Goal: Transaction & Acquisition: Purchase product/service

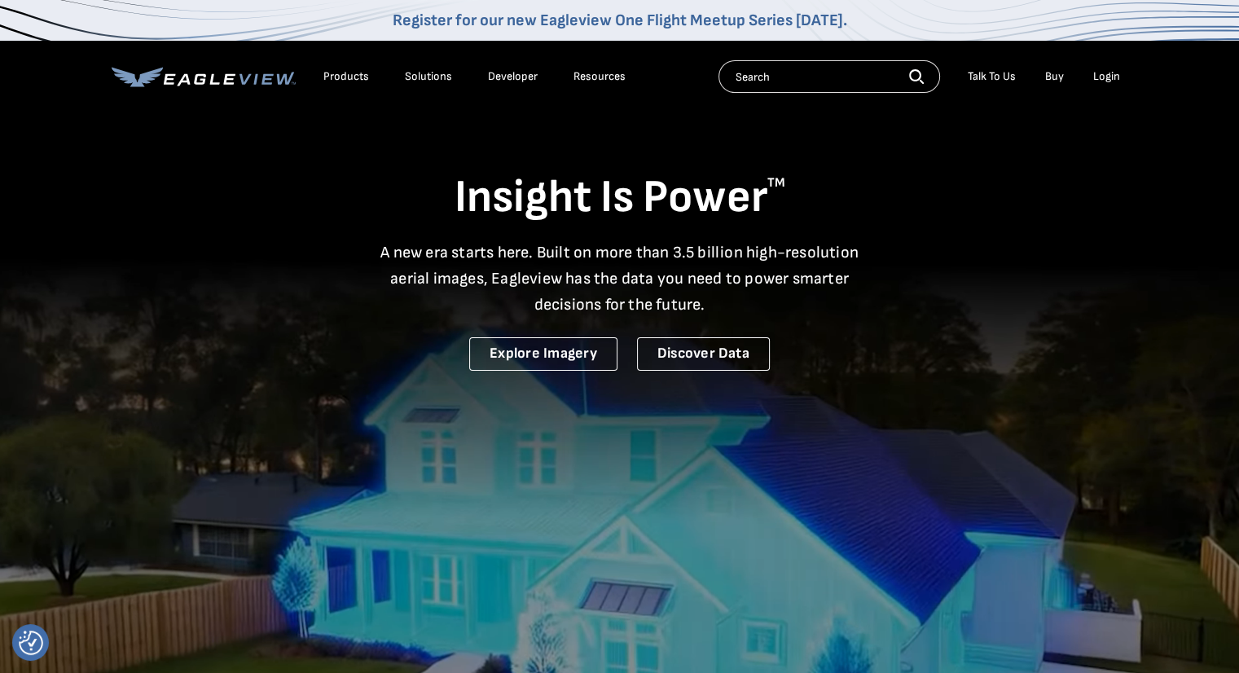
click at [1112, 82] on div "Login" at bounding box center [1106, 76] width 27 height 15
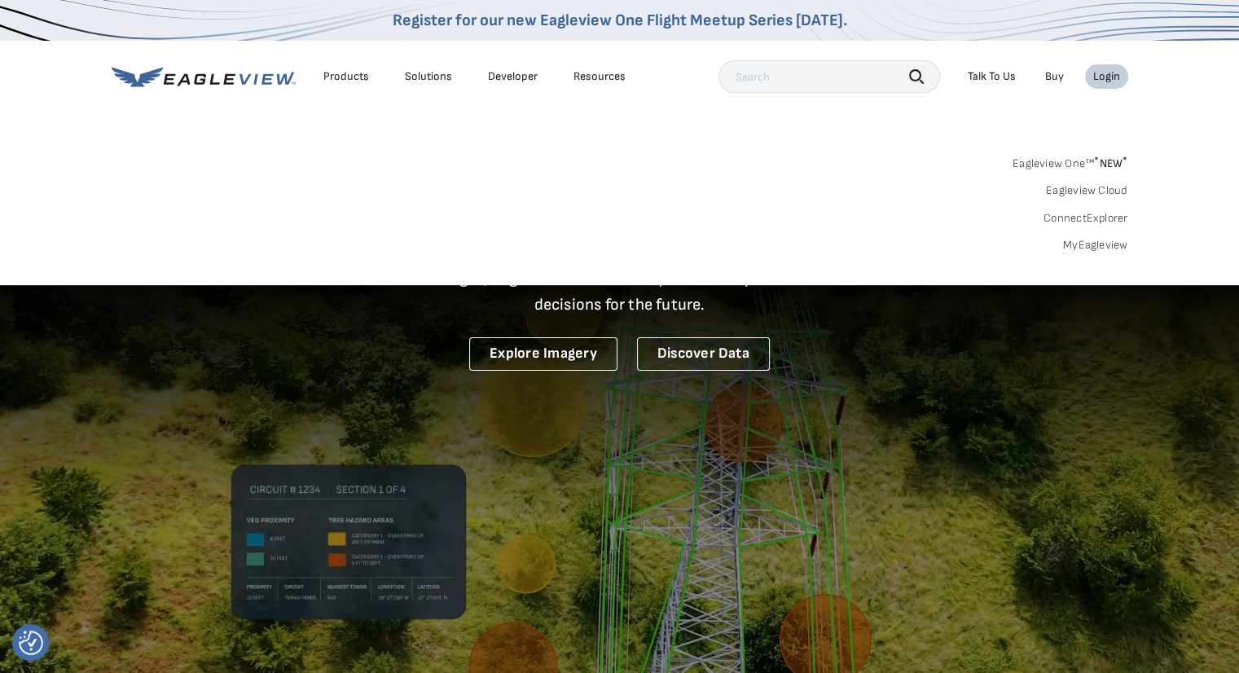
click at [1101, 250] on link "MyEagleview" at bounding box center [1095, 245] width 65 height 15
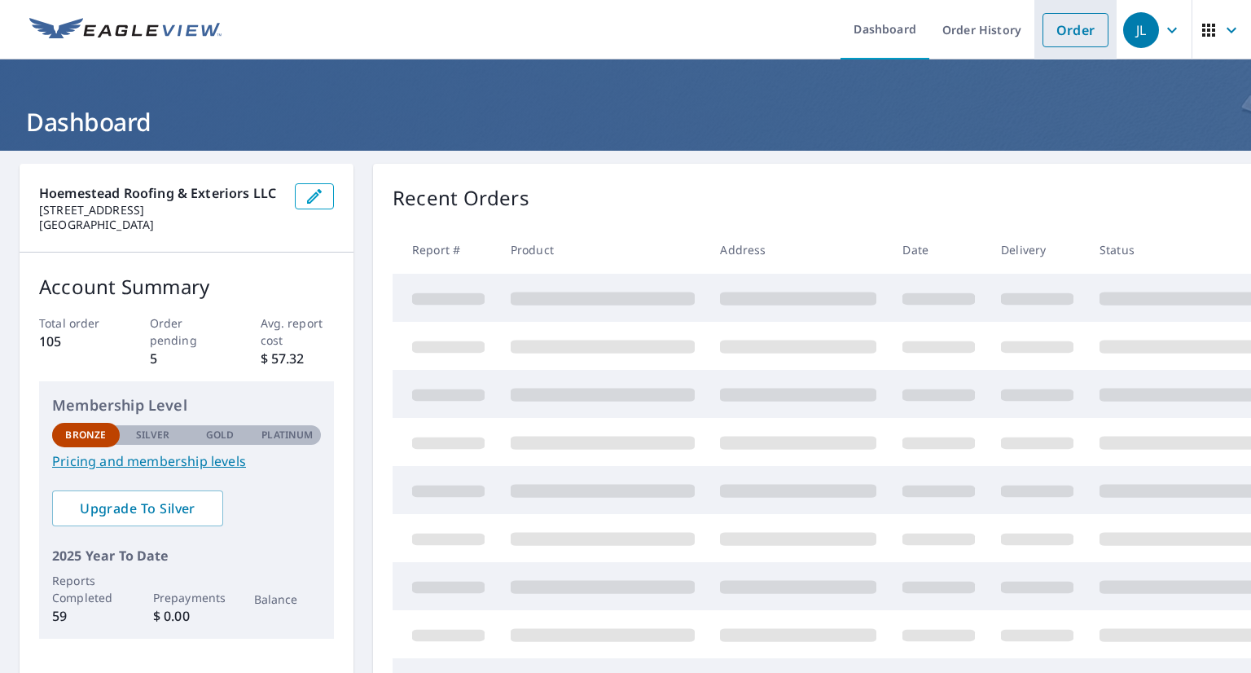
click at [1054, 27] on link "Order" at bounding box center [1075, 30] width 66 height 34
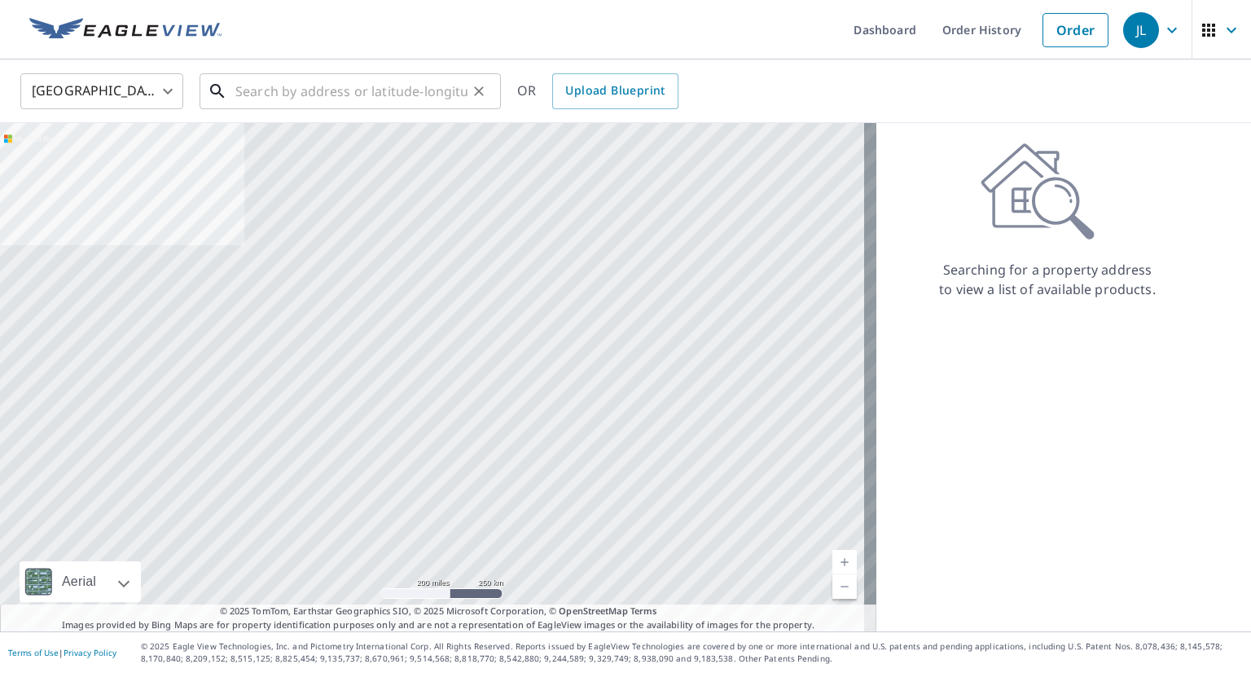
click at [384, 92] on input "text" at bounding box center [351, 91] width 232 height 46
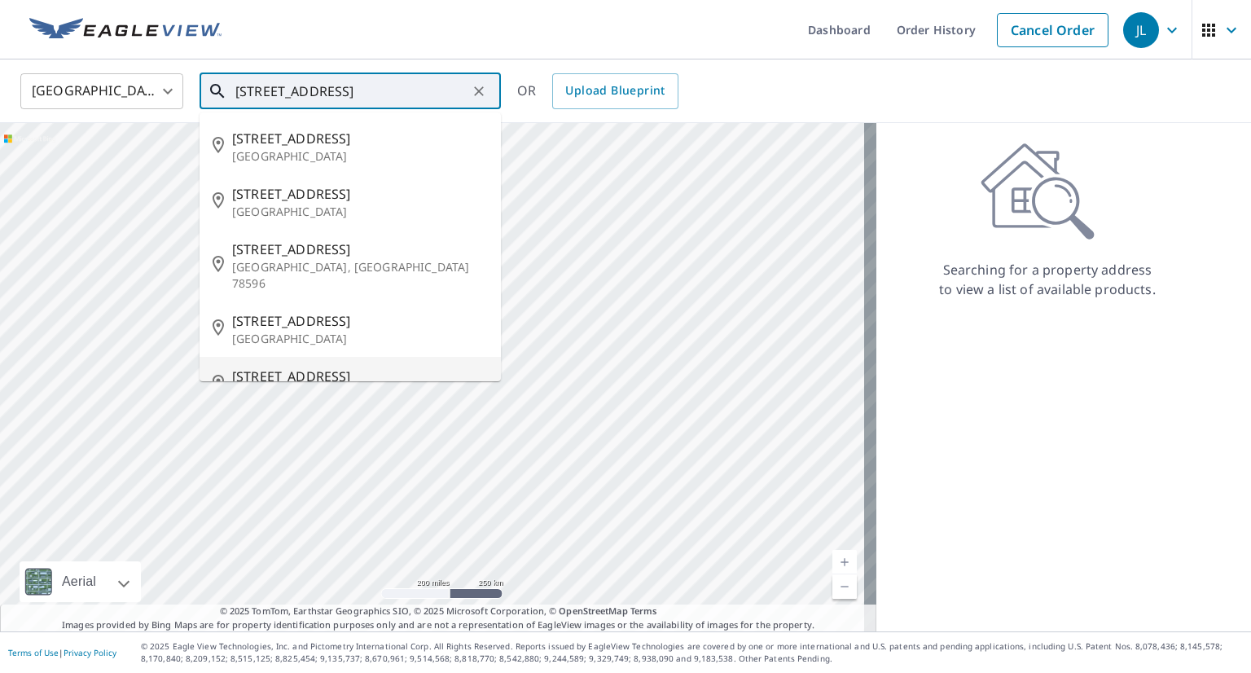
click at [339, 366] on span "1116 E 22nd St" at bounding box center [360, 376] width 256 height 20
type input "1116 E 22nd St Cheyenne, WY 82001"
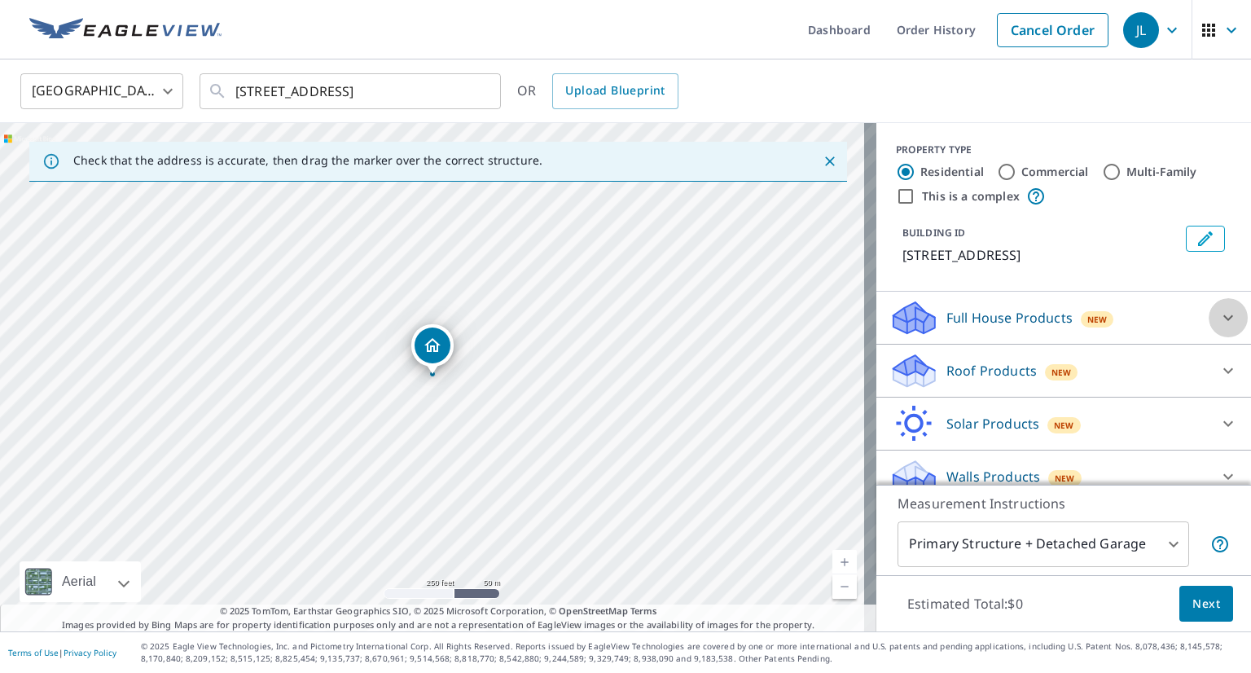
click at [1223, 316] on icon at bounding box center [1228, 318] width 10 height 6
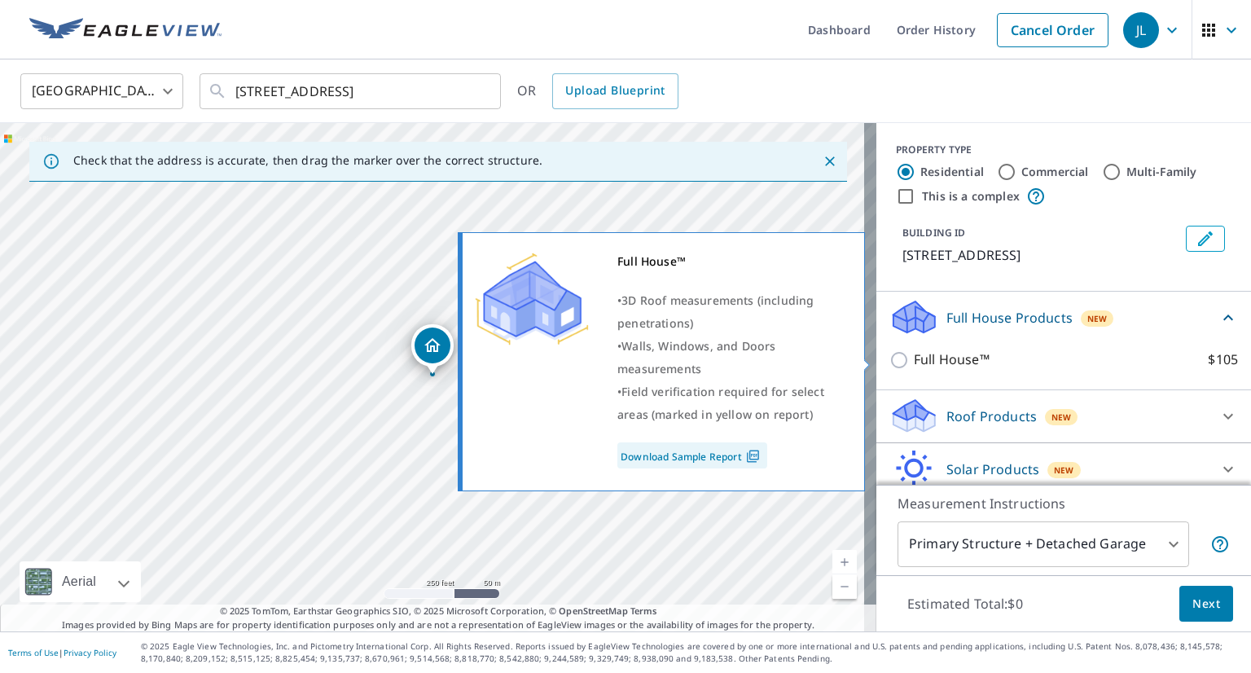
click at [892, 357] on input "Full House™ $105" at bounding box center [901, 360] width 24 height 20
checkbox input "true"
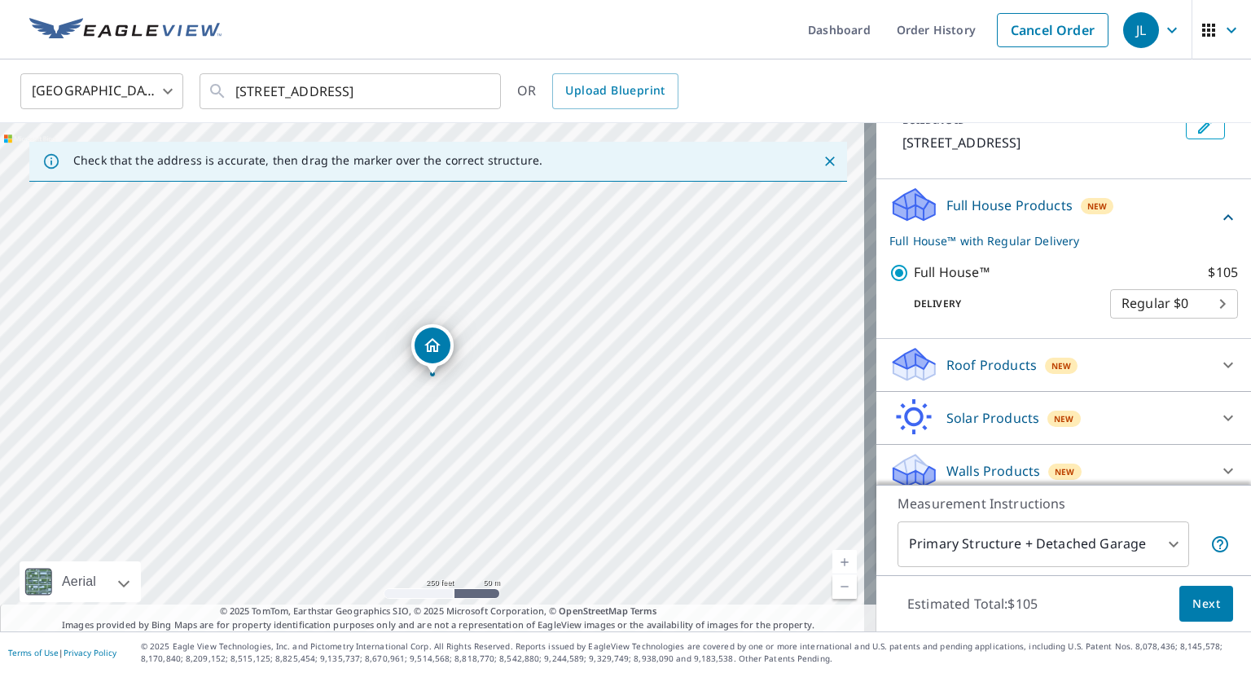
scroll to position [124, 0]
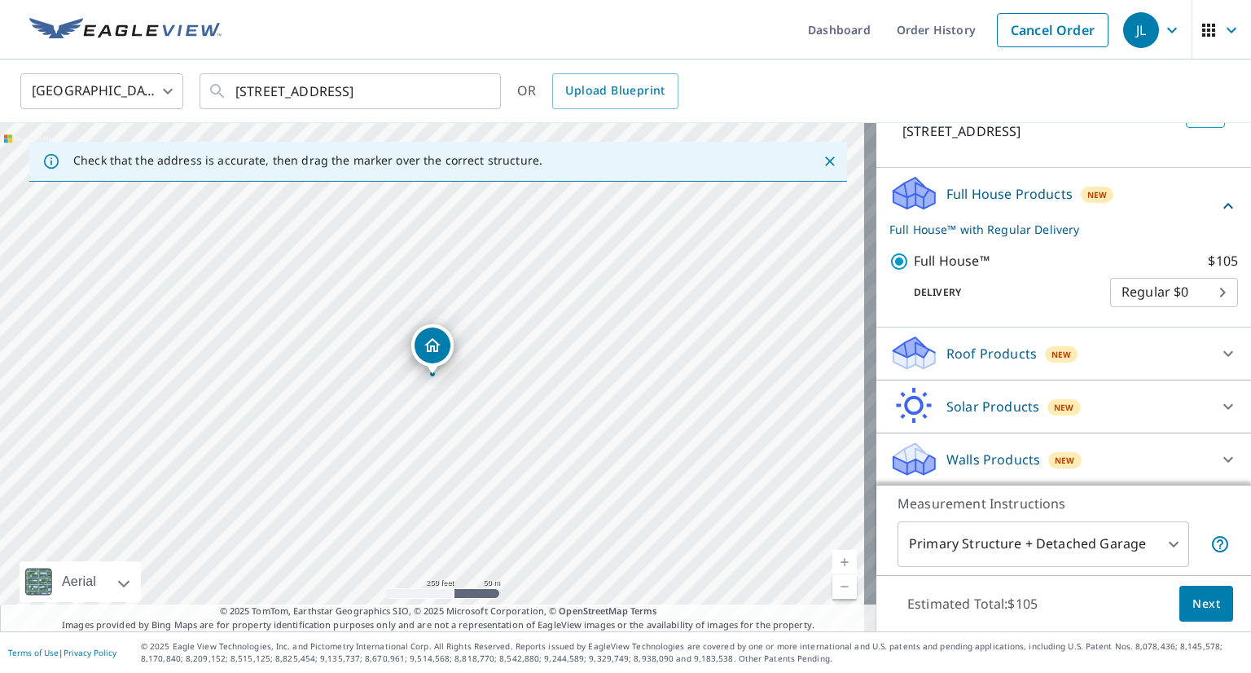
click at [1199, 608] on span "Next" at bounding box center [1206, 604] width 28 height 20
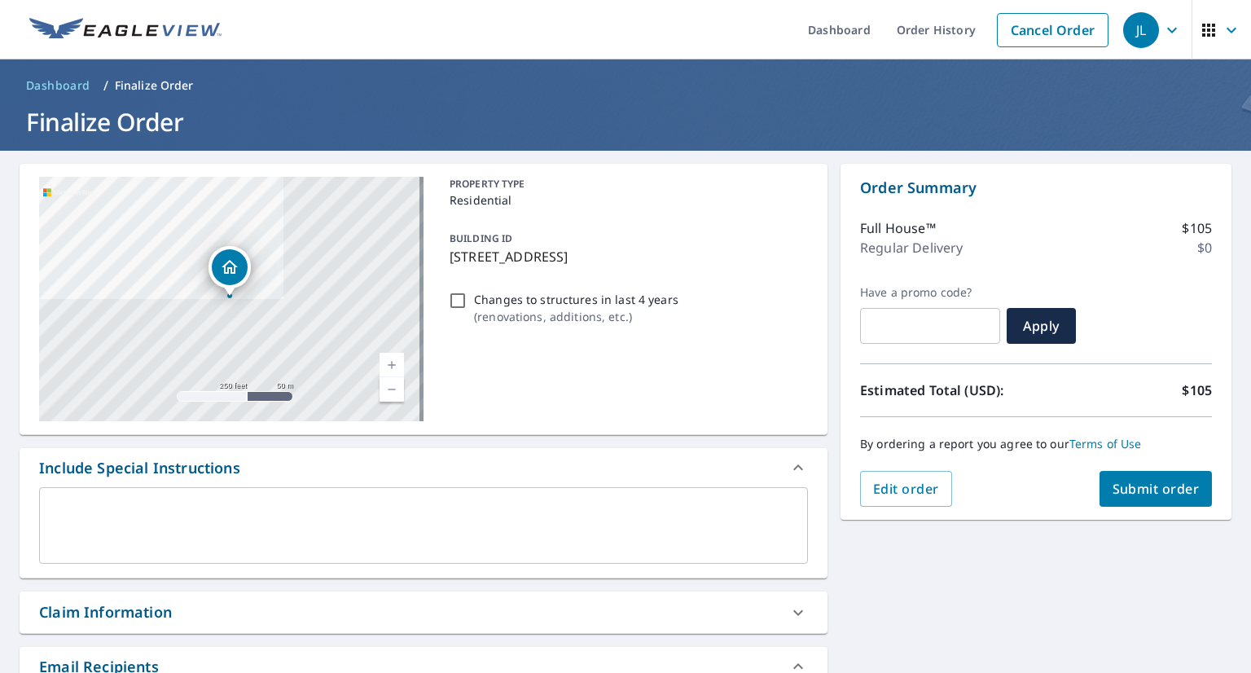
click at [342, 516] on textarea at bounding box center [423, 525] width 746 height 46
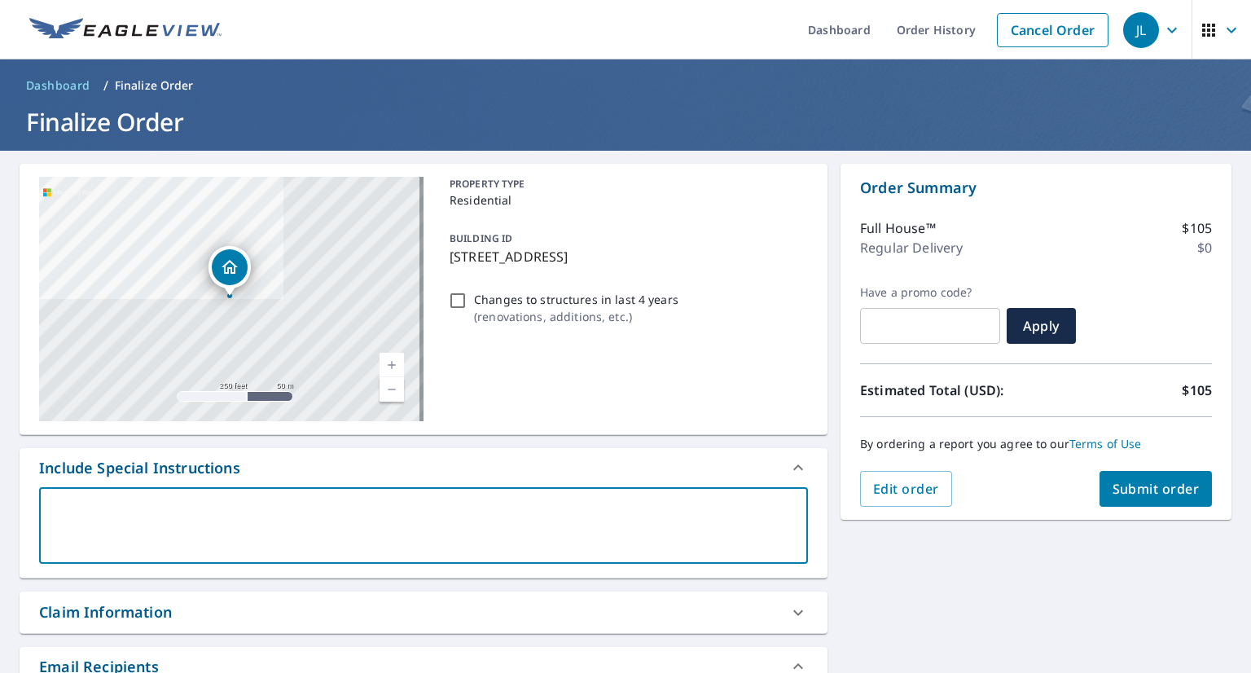
type textarea "N"
type textarea "x"
type textarea "Ne"
type textarea "x"
type textarea "Nee"
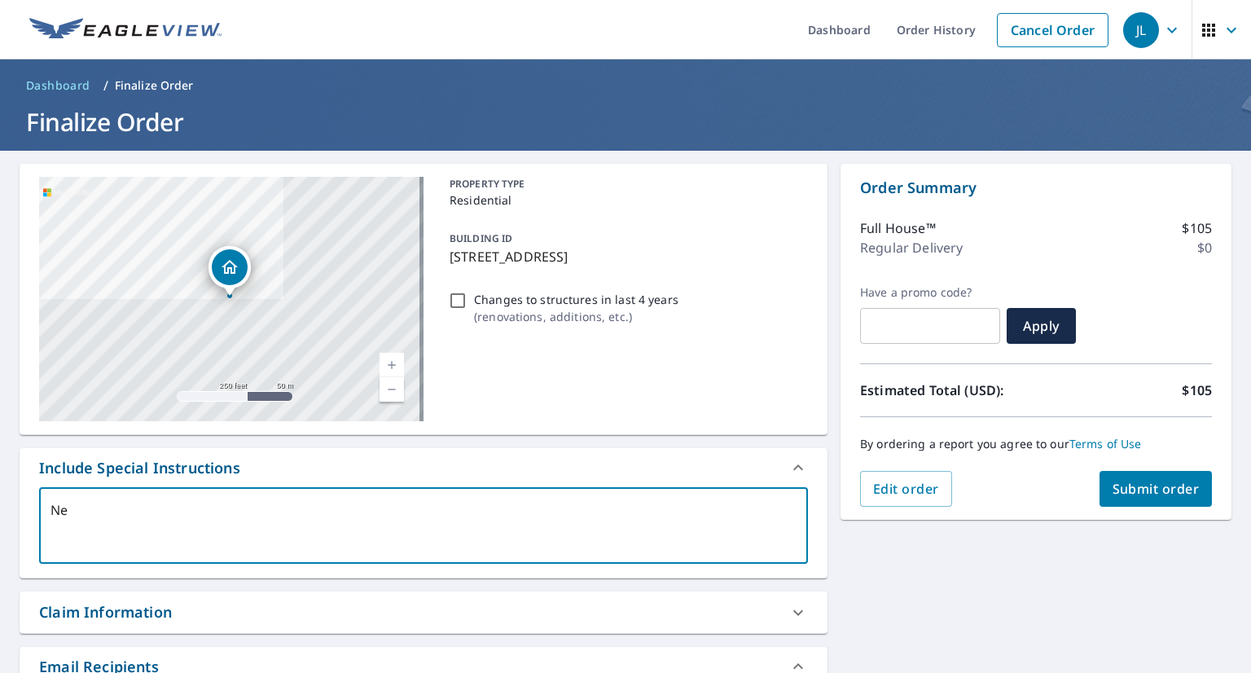
type textarea "x"
type textarea "Need"
type textarea "x"
type textarea "Need"
type textarea "x"
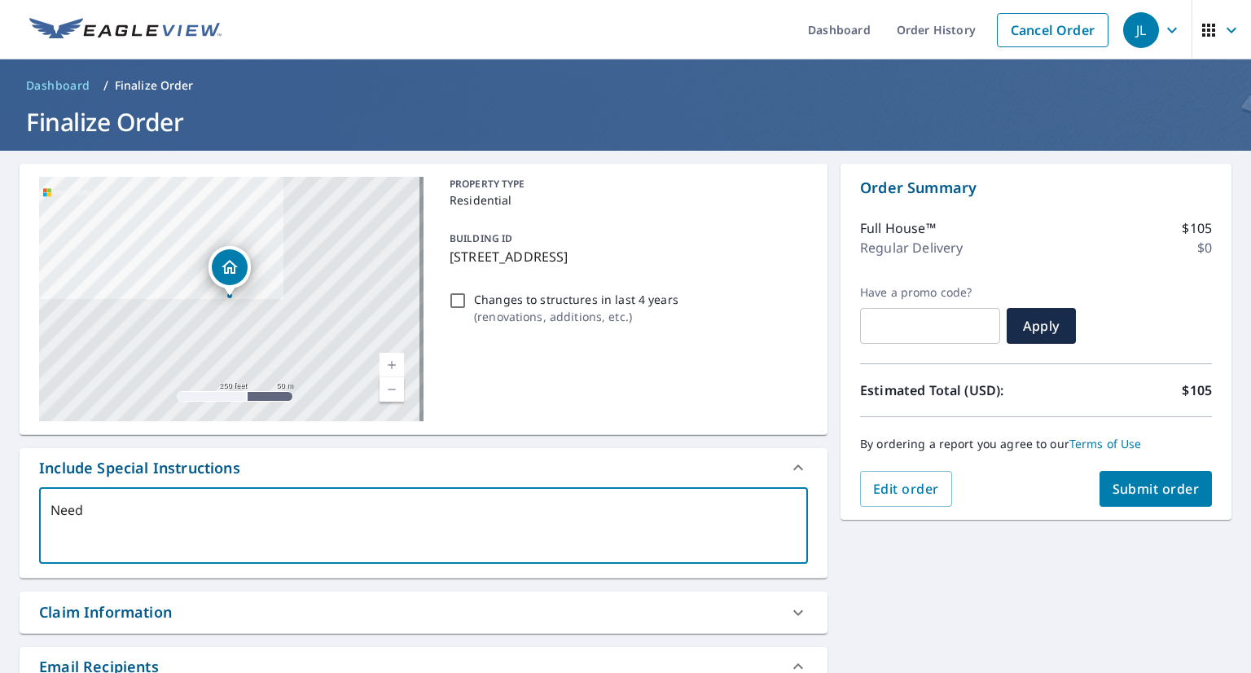
type textarea "Need w"
type textarea "x"
type textarea "Need wa"
type textarea "x"
type textarea "Need wal"
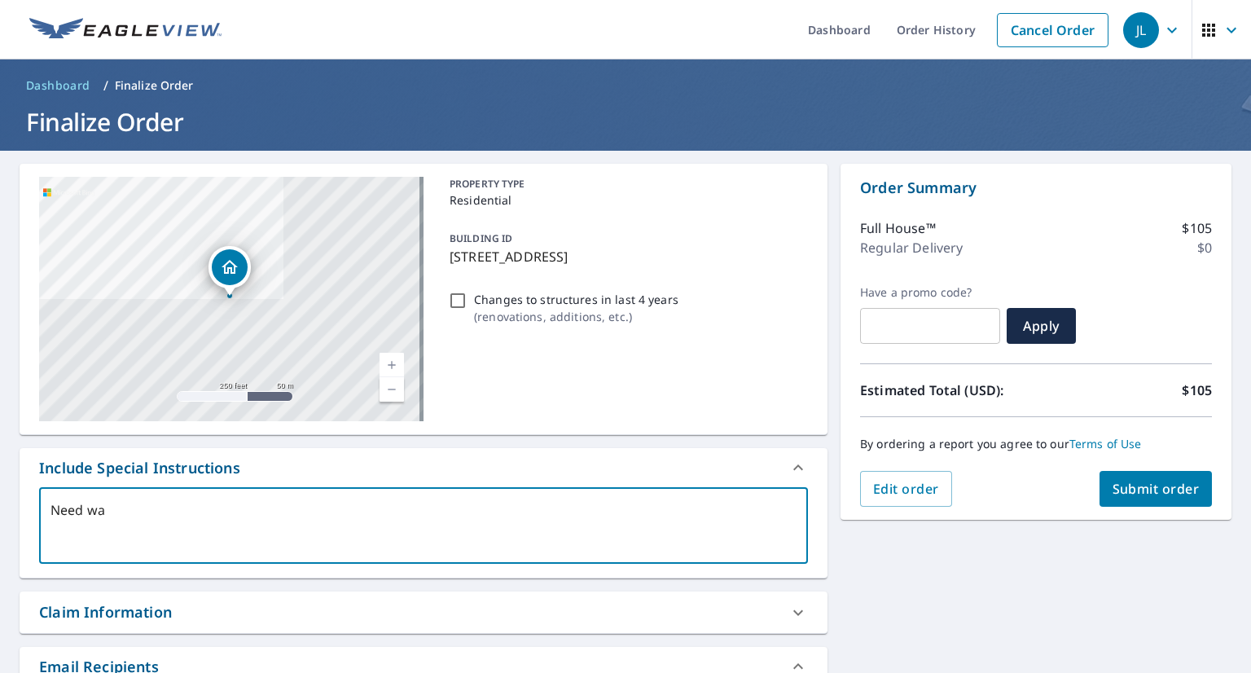
type textarea "x"
type textarea "Need wall"
type textarea "x"
type textarea "Need walls"
type textarea "x"
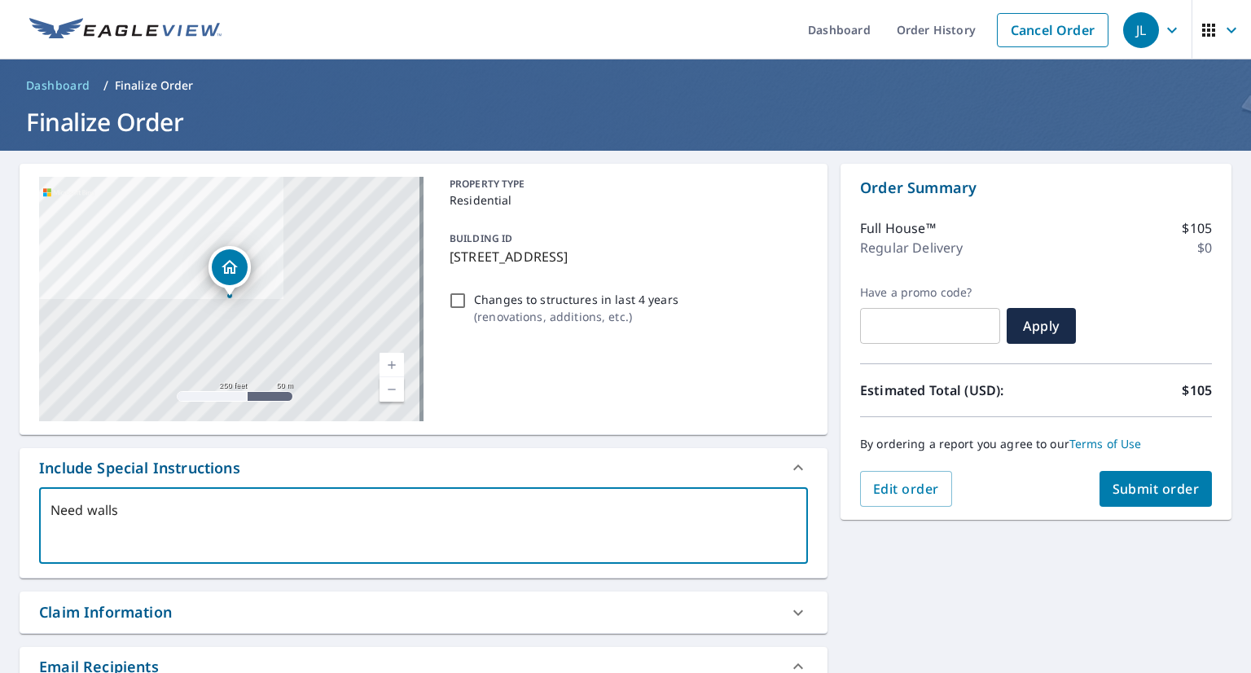
type textarea "Need wall"
type textarea "x"
type textarea "Need wal"
type textarea "x"
type textarea "Need wa"
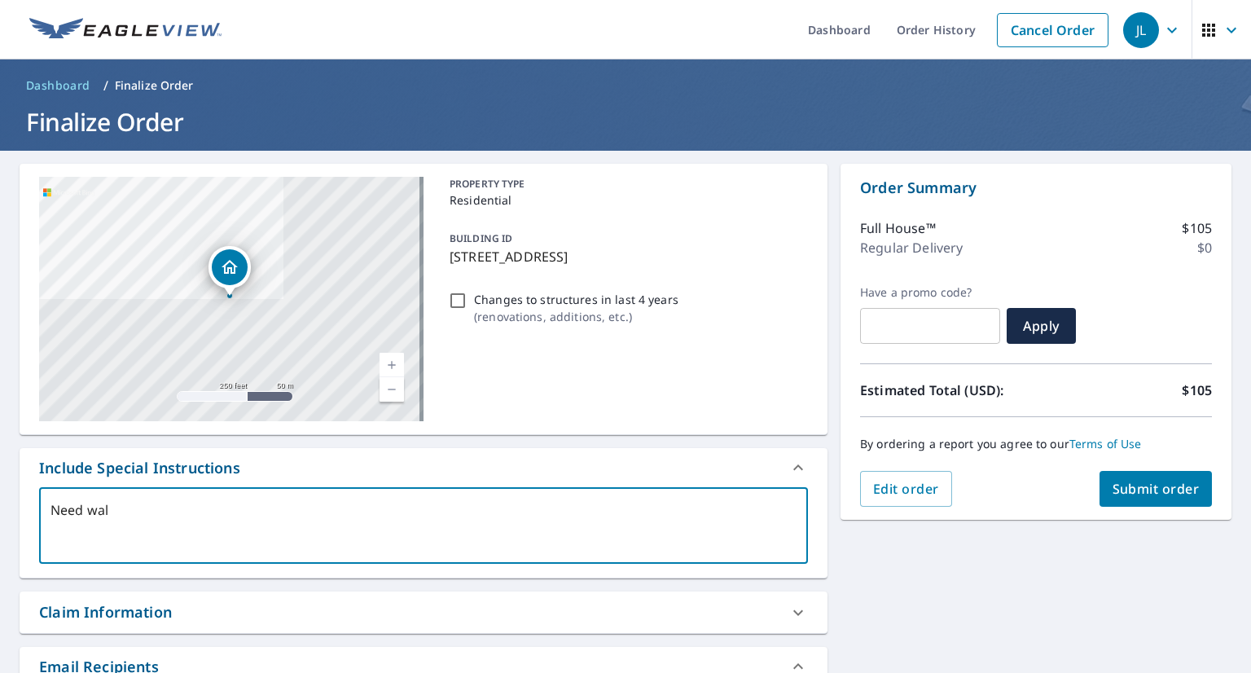
type textarea "x"
type textarea "Need w"
type textarea "x"
type textarea "Need"
type textarea "x"
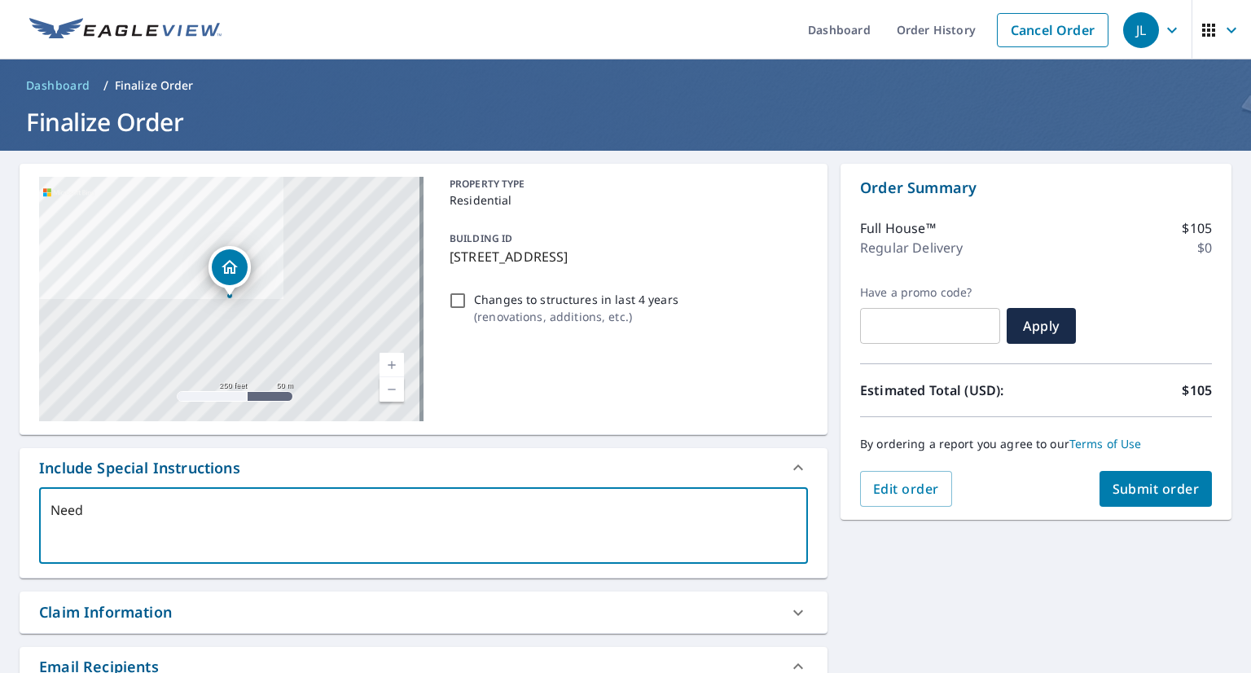
type textarea "Need c"
type textarea "x"
type textarea "Need co"
type textarea "x"
type textarea "Need com"
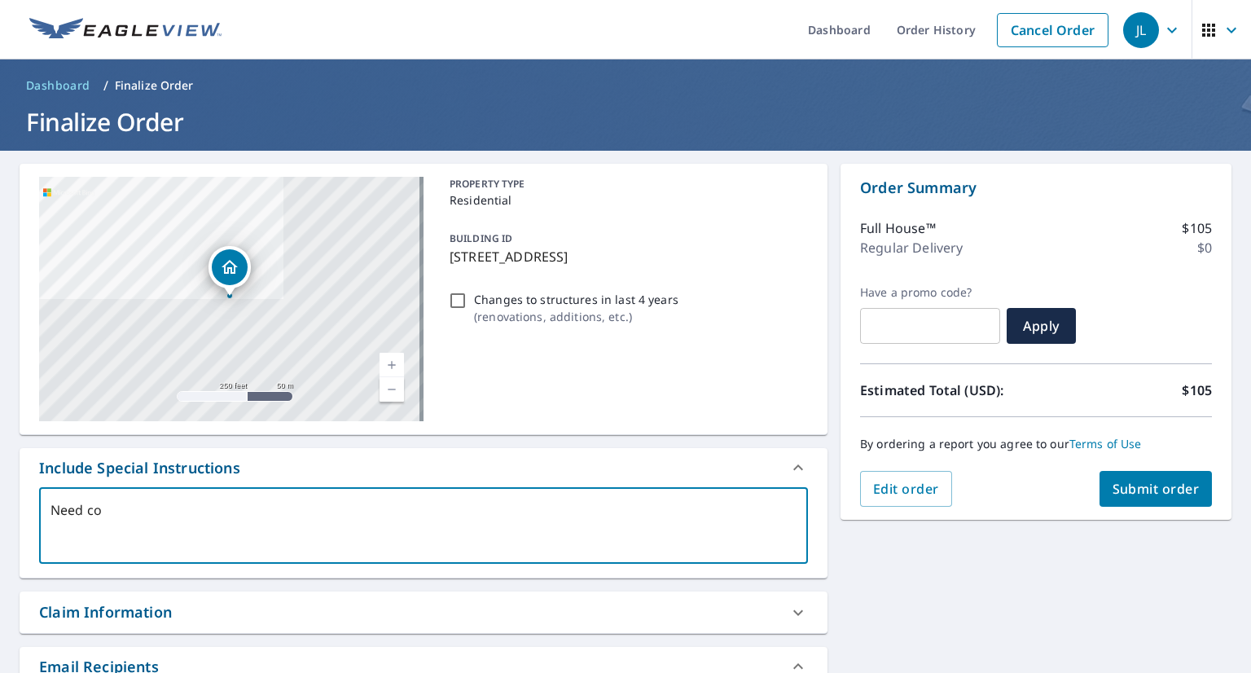
type textarea "x"
type textarea "Need comp"
type textarea "x"
type textarea "Need compl"
type textarea "x"
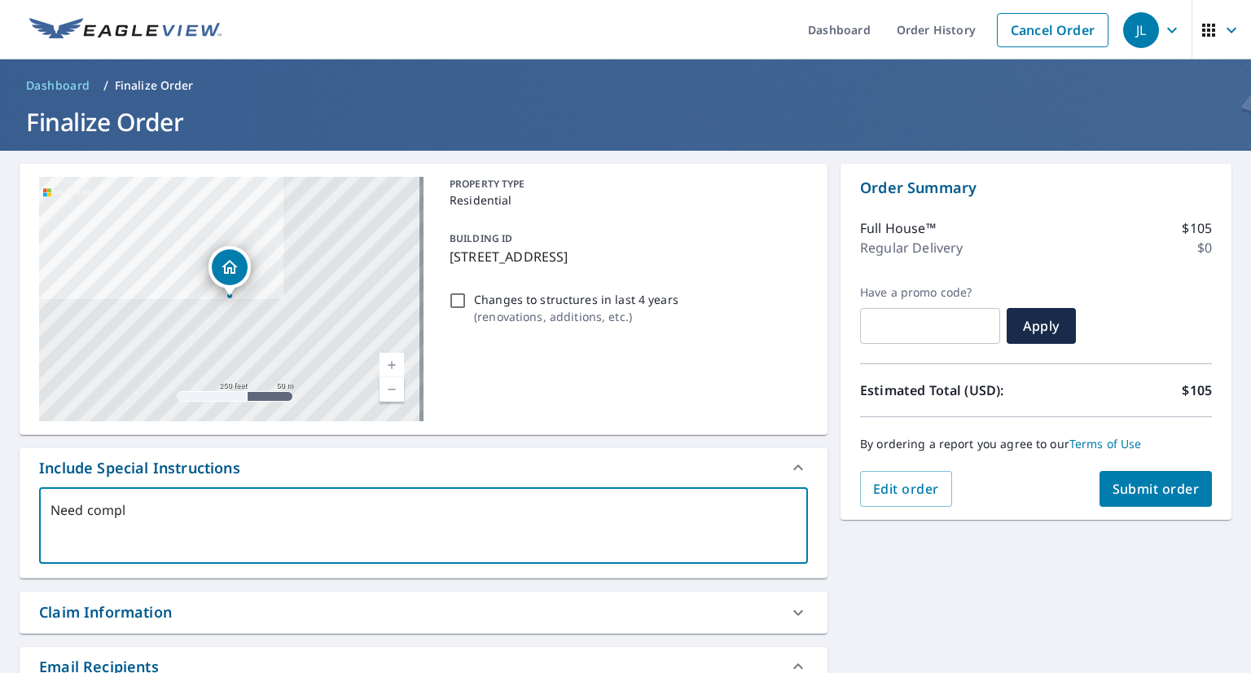
type textarea "Need comple"
type textarea "x"
type textarea "Need complet"
type textarea "x"
type textarea "Need complete"
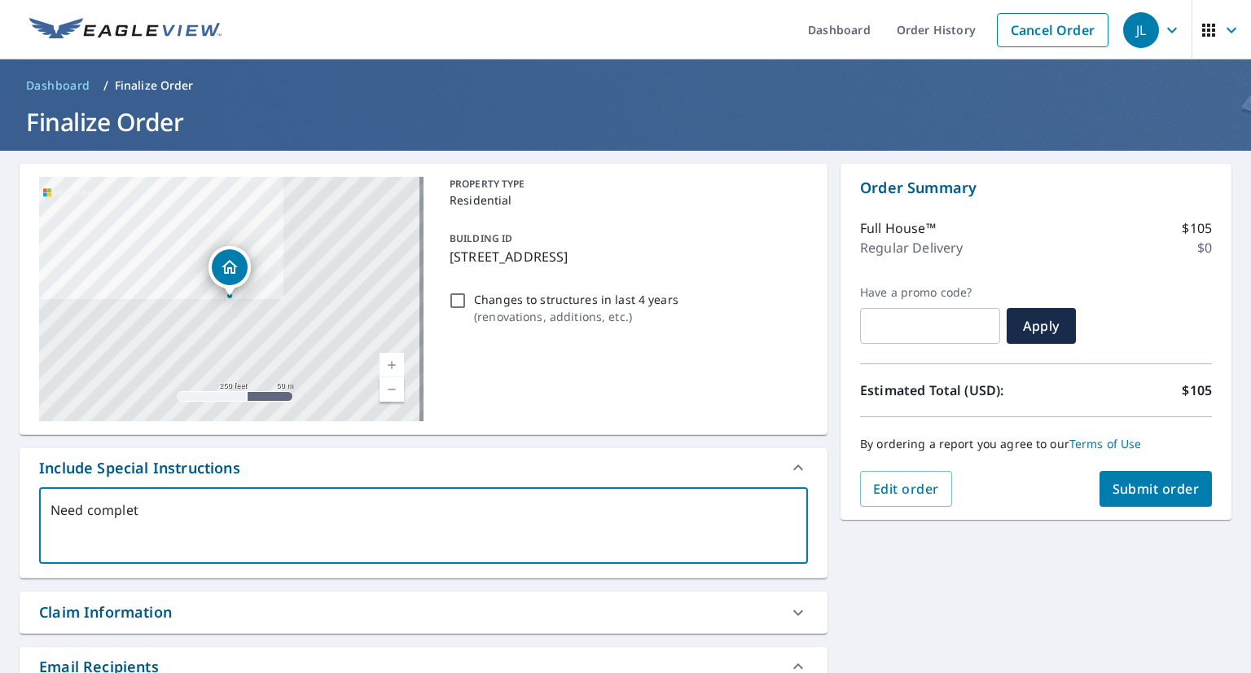
type textarea "x"
type textarea "Need complete"
type textarea "x"
type textarea "Need complete w"
type textarea "x"
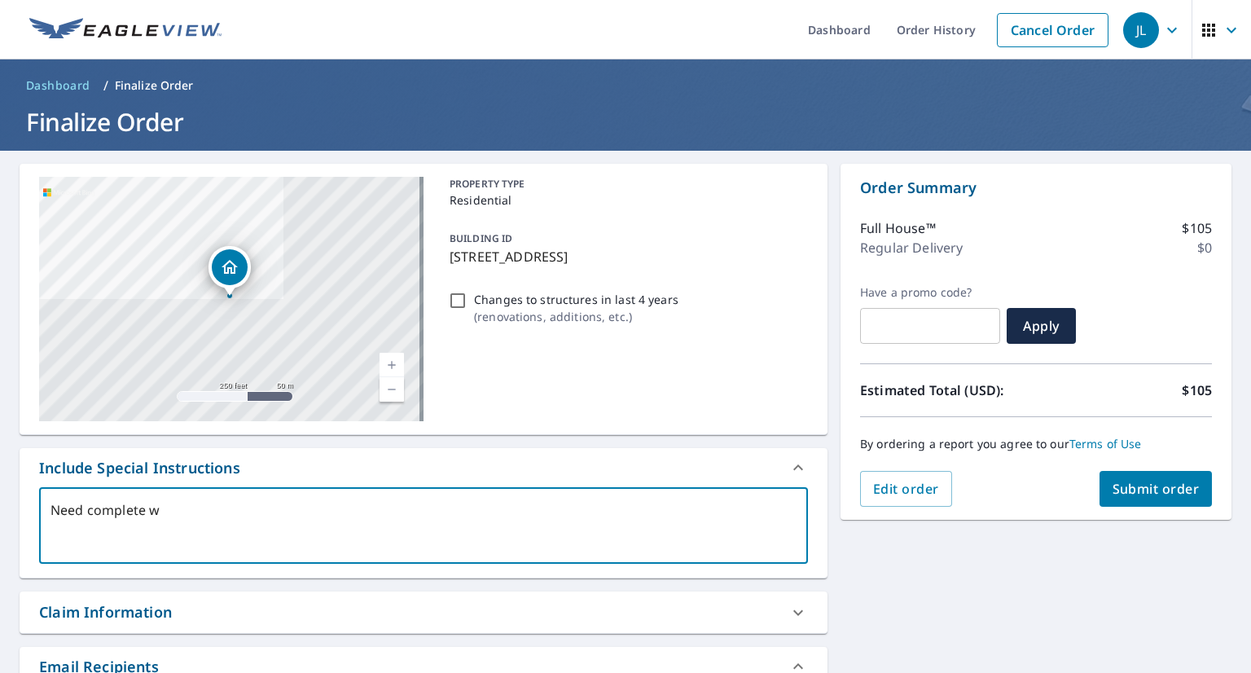
type textarea "Need complete wa"
type textarea "x"
type textarea "Need complete wal"
type textarea "x"
type textarea "Need complete wall"
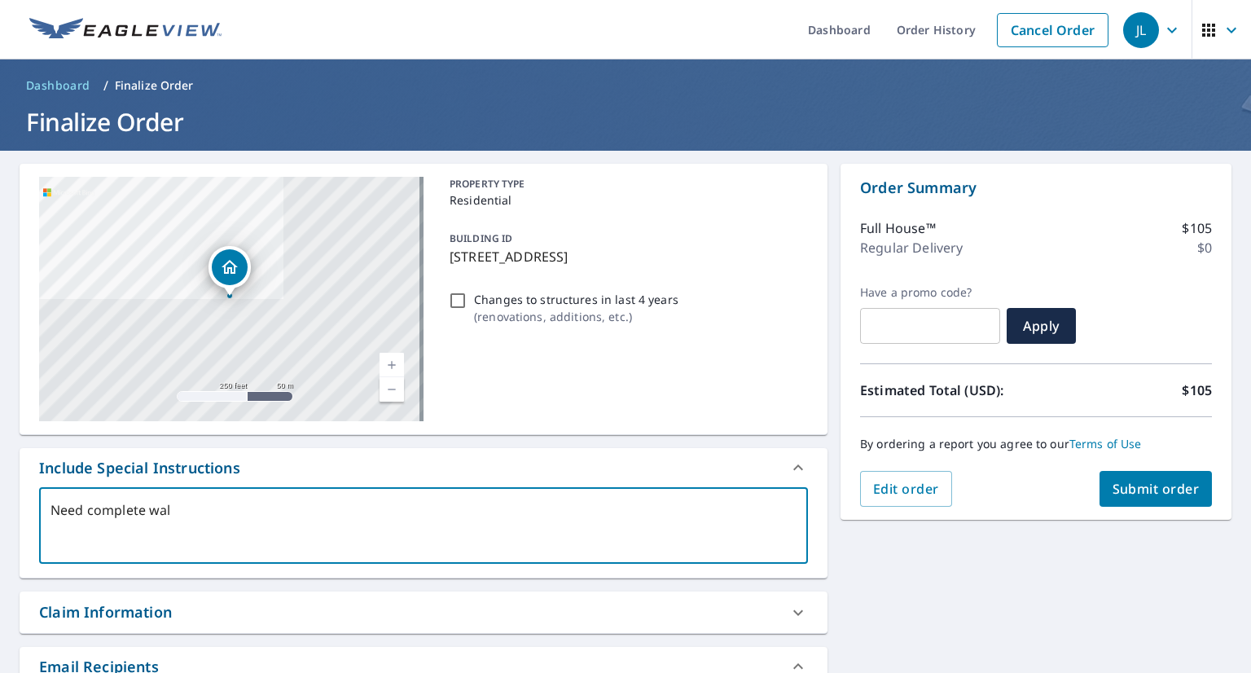
type textarea "x"
type textarea "Need complete walls"
type textarea "x"
type textarea "Need complete walls"
type textarea "x"
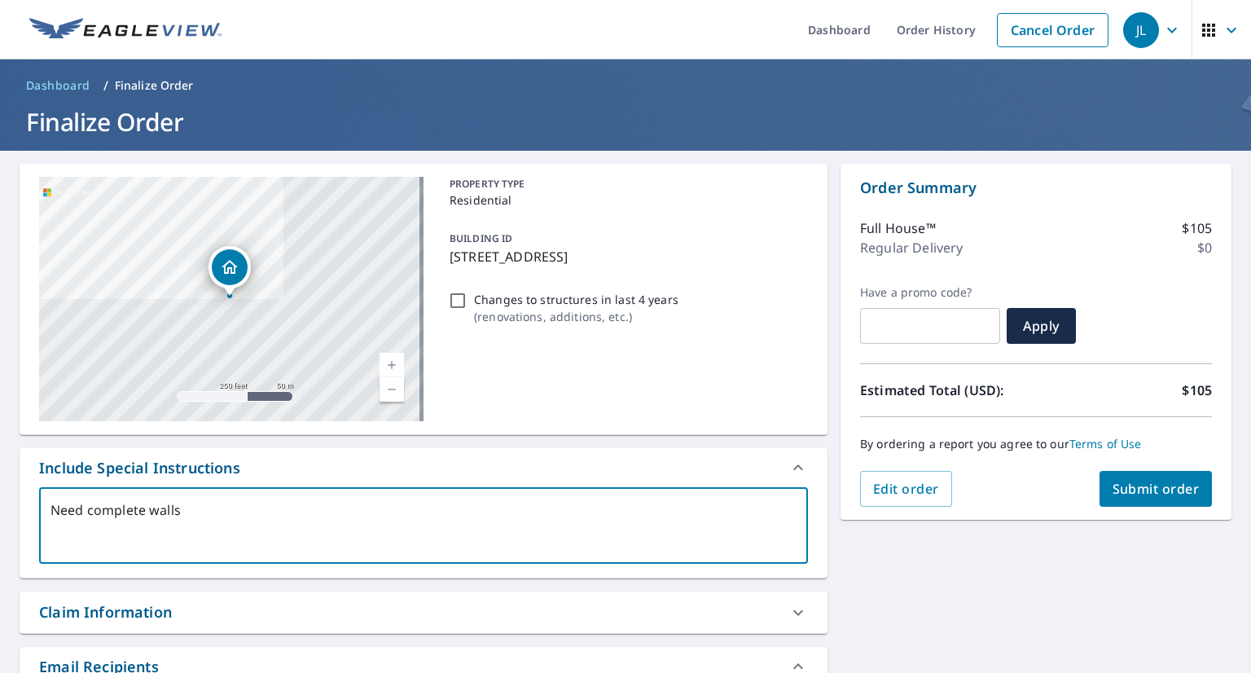
type textarea "Need complete walls o"
type textarea "x"
type textarea "Need complete walls on"
type textarea "x"
type textarea "Need complete walls on"
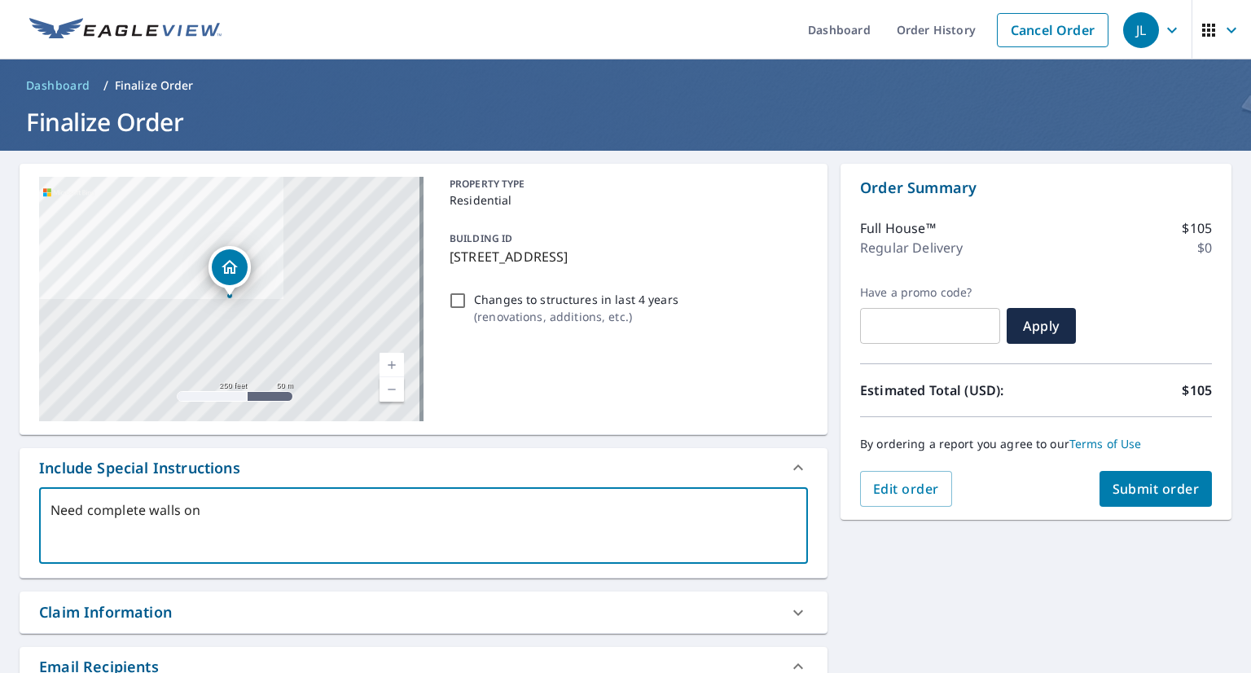
type textarea "x"
type textarea "Need complete walls on h"
type textarea "x"
type textarea "Need complete walls on ho"
type textarea "x"
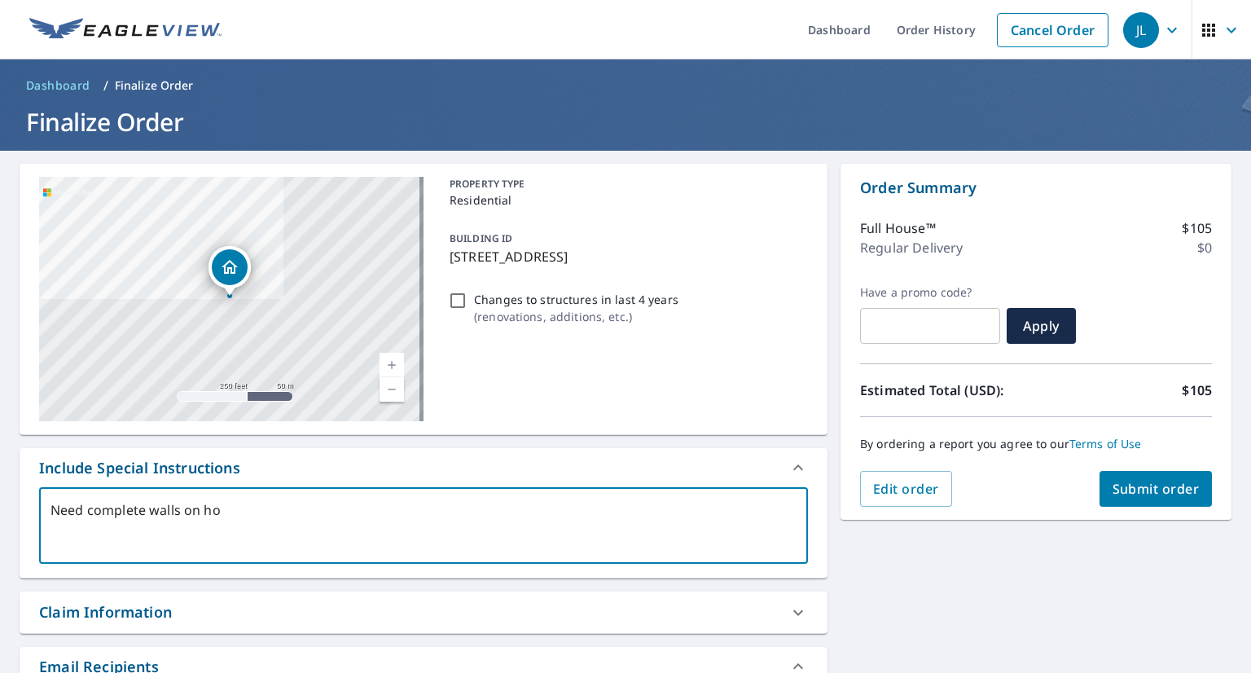
type textarea "Need complete walls on hou"
type textarea "x"
type textarea "Need complete walls on hous"
type textarea "x"
type textarea "Need complete walls on house"
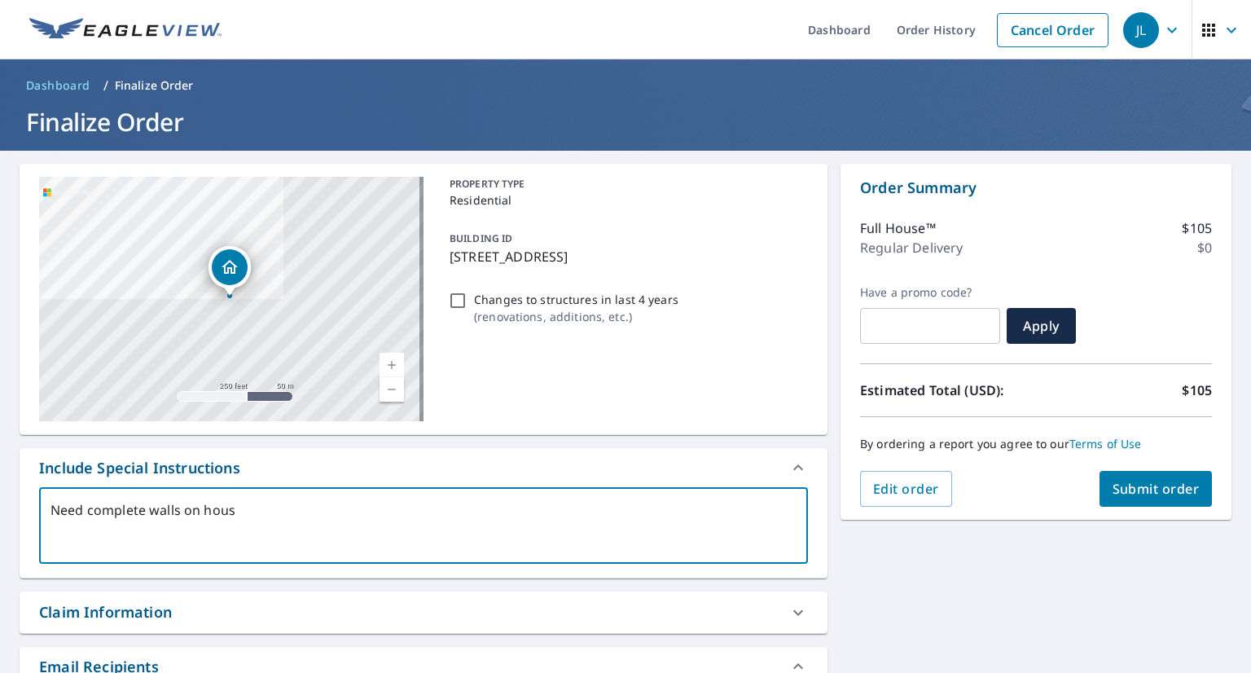
type textarea "x"
type textarea "Need complete walls on house"
type textarea "x"
type textarea "Need complete walls on house o"
type textarea "x"
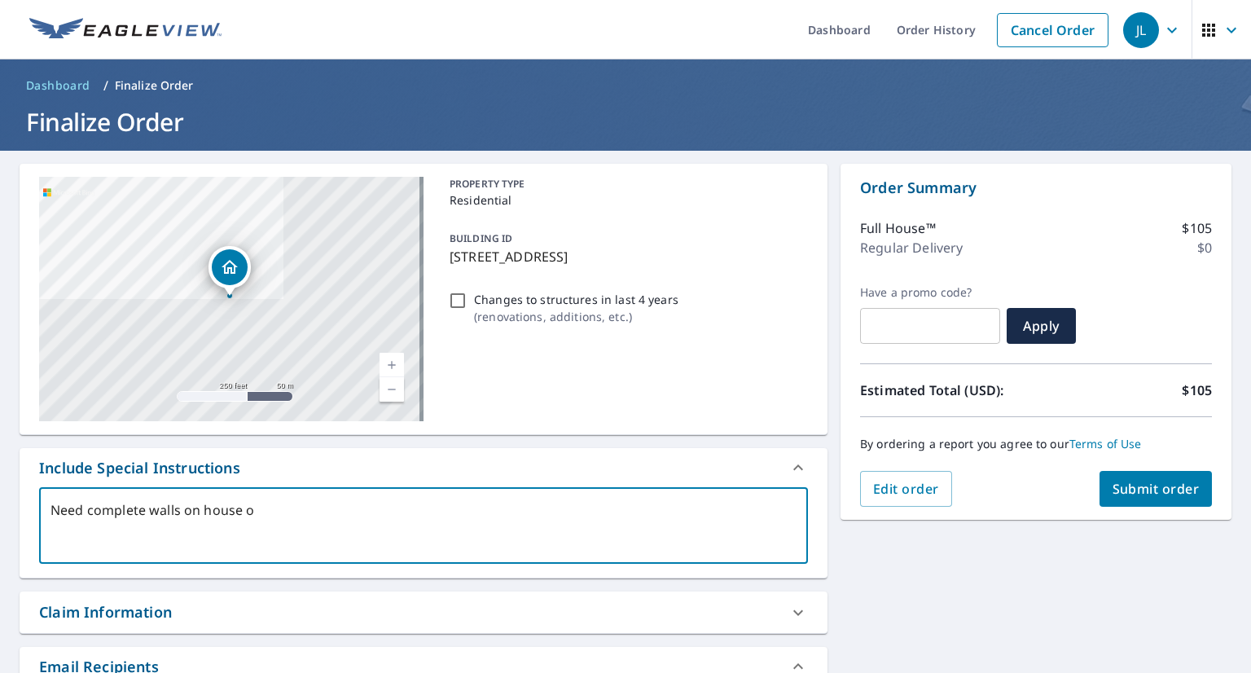
type textarea "Need complete walls on house on"
type textarea "x"
type textarea "Need complete walls on house onl"
type textarea "x"
type textarea "Need complete walls on house only"
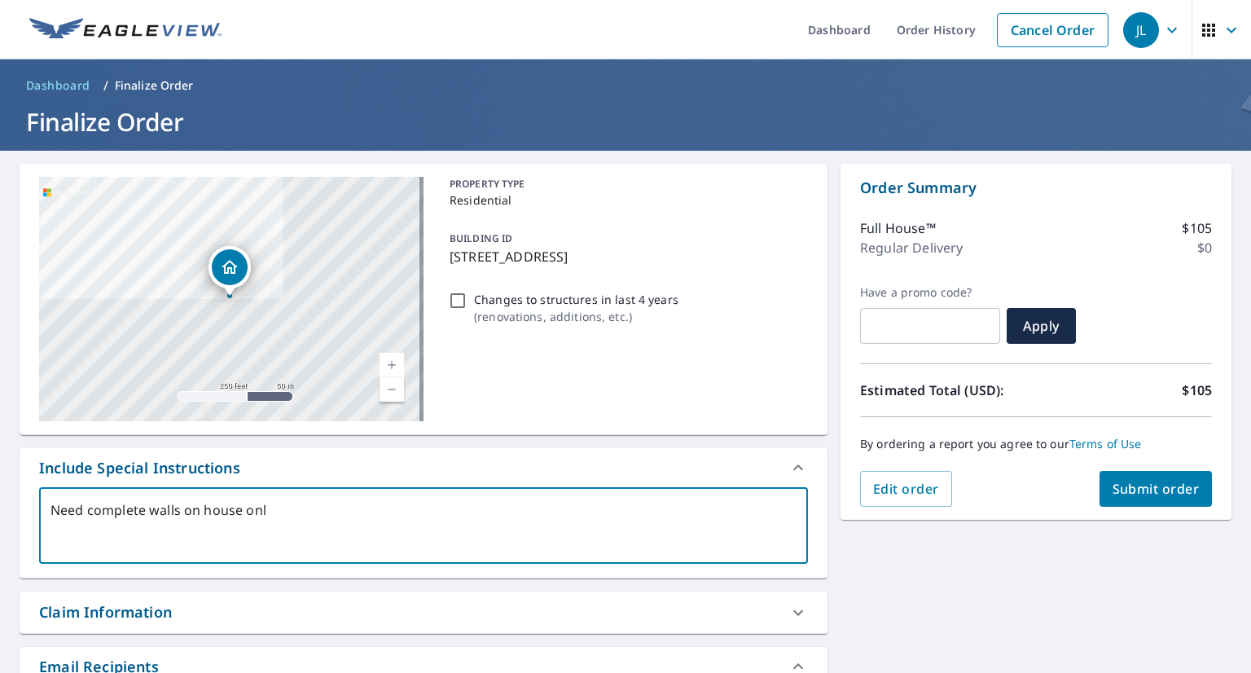
type textarea "x"
type textarea "Need complete walls on house only"
type textarea "x"
type textarea "Need complete walls on house only p"
type textarea "x"
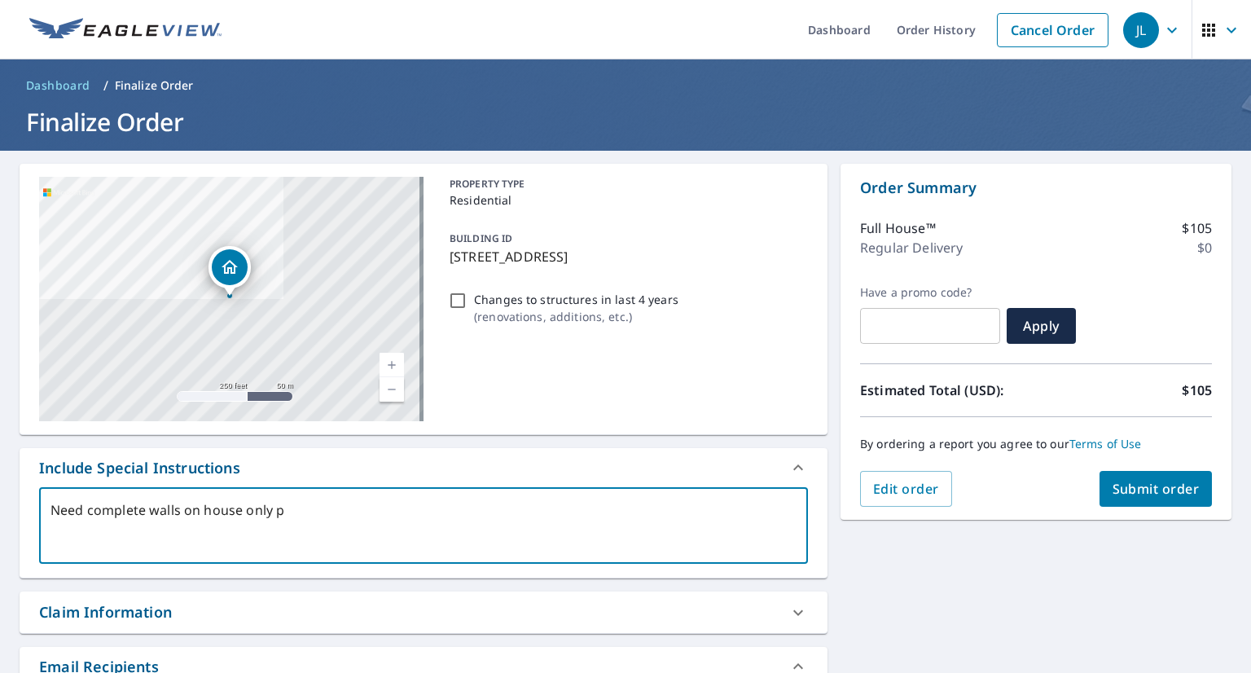
type textarea "Need complete walls on house only pl"
type textarea "x"
type textarea "Need complete walls on house only ple"
type textarea "x"
type textarea "Need complete walls on house only plea"
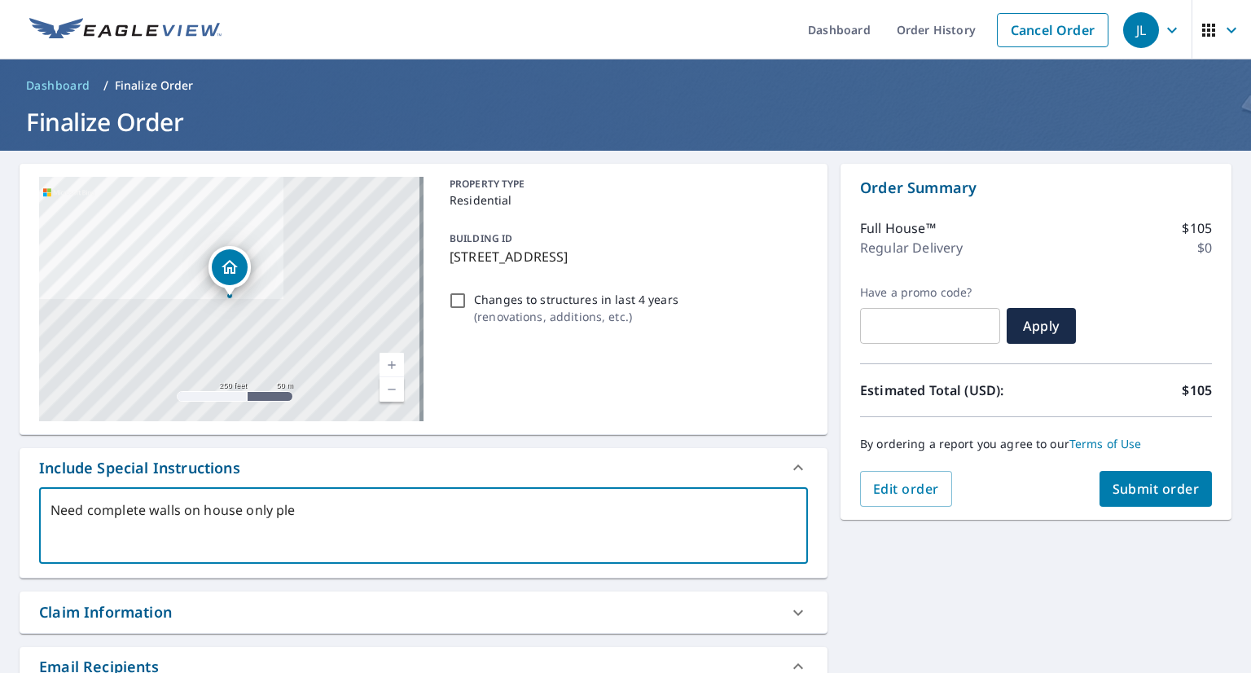
type textarea "x"
type textarea "Need complete walls on house only pleas"
type textarea "x"
type textarea "Need complete walls on house only please"
type textarea "x"
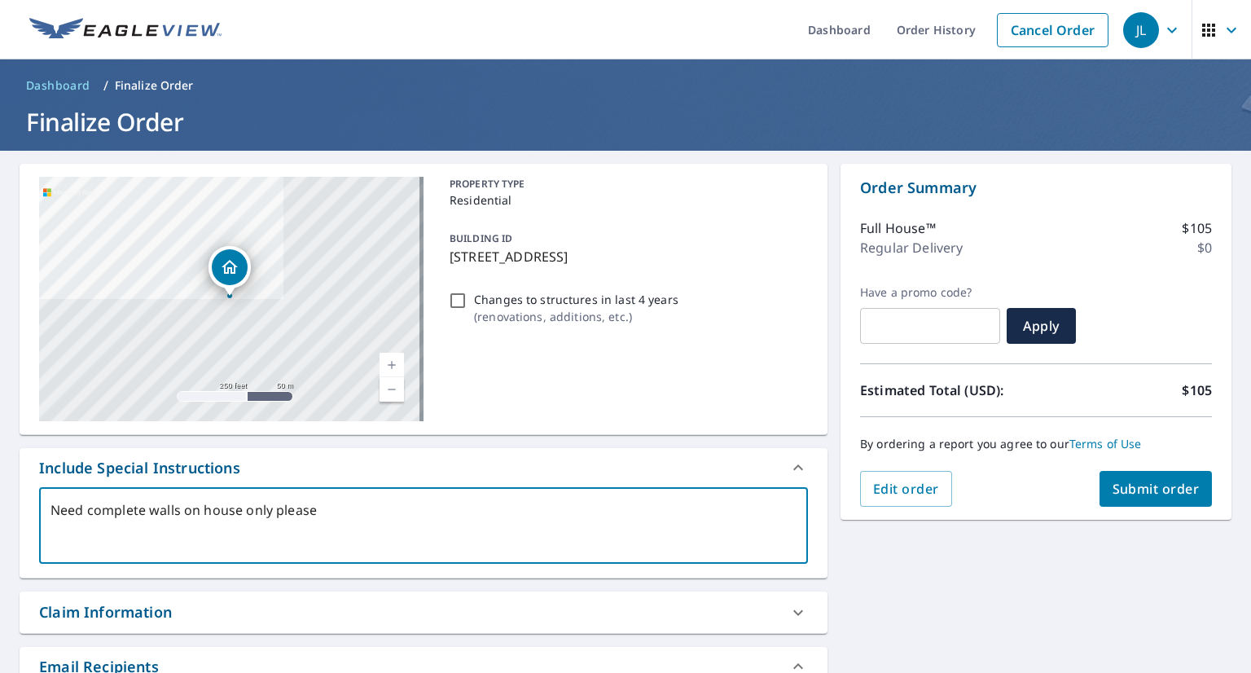
type textarea "Need complete walls on house only please."
type textarea "x"
type textarea "Need complete walls on house only please."
type textarea "x"
type textarea "Need complete walls on house only please. T"
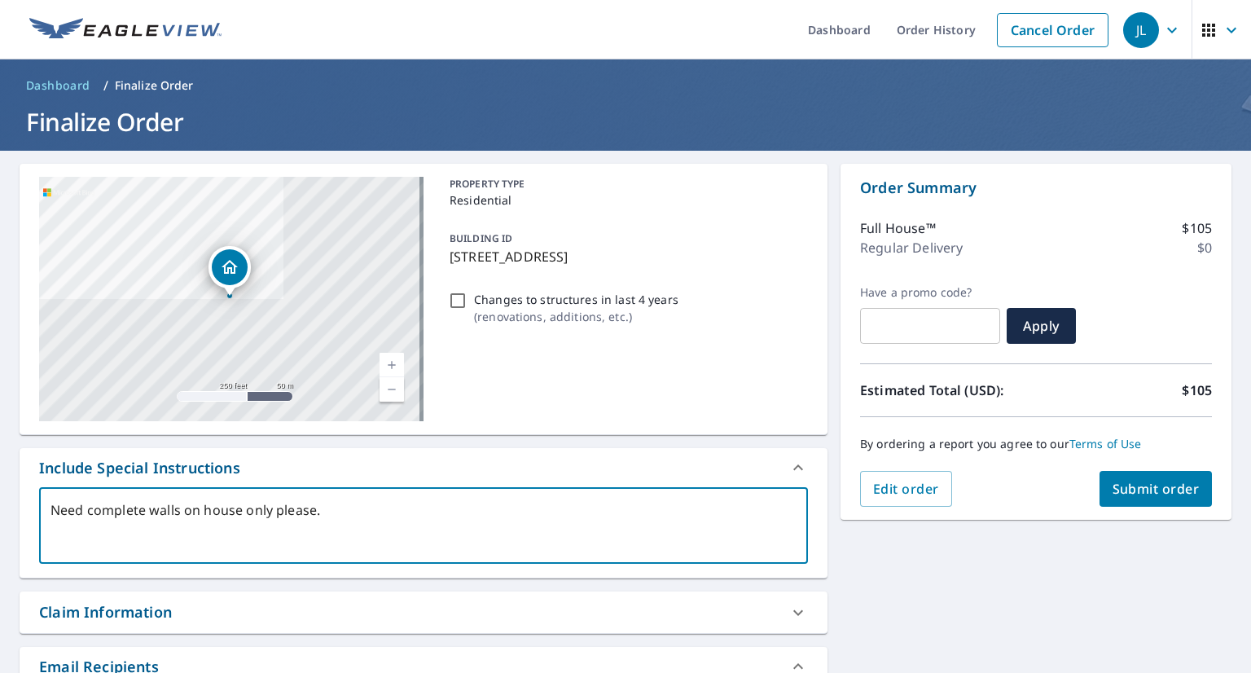
type textarea "x"
type textarea "Need complete walls on house only please. Th"
type textarea "x"
type textarea "Need complete walls on house only please. Tha"
type textarea "x"
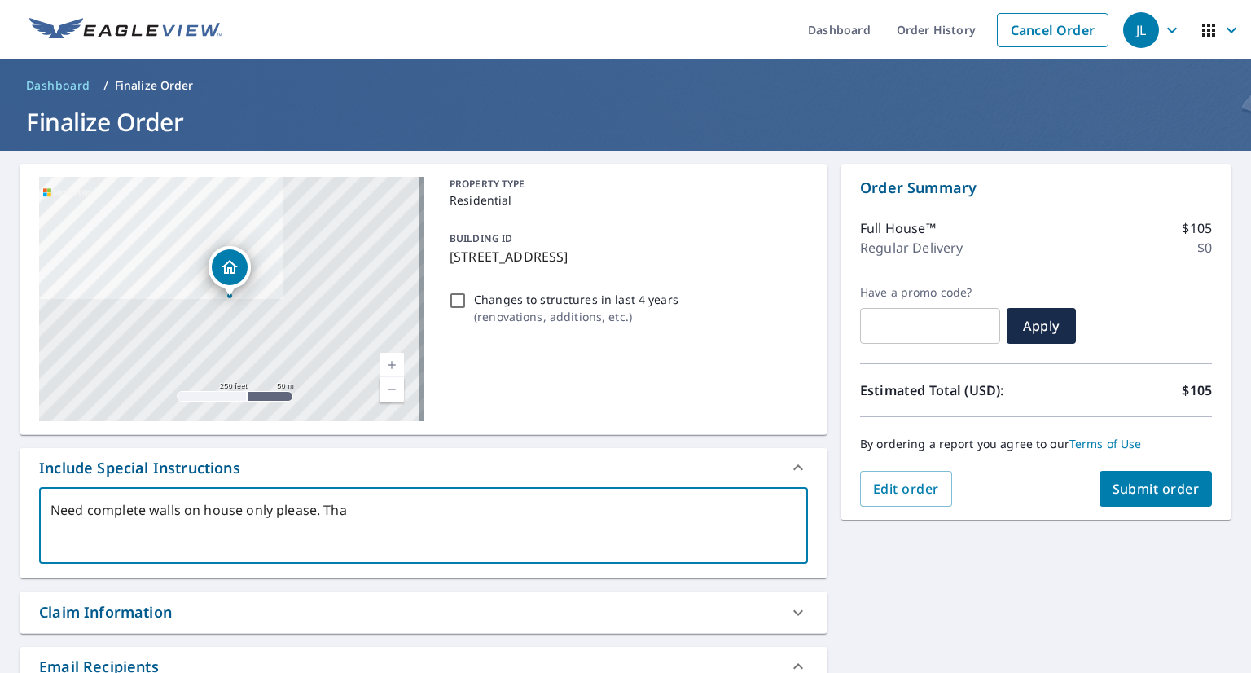
type textarea "Need complete walls on house only please. Than"
type textarea "x"
type textarea "Need complete walls on house only please. Thank"
type textarea "x"
type textarea "Need complete walls on house only please. Thank"
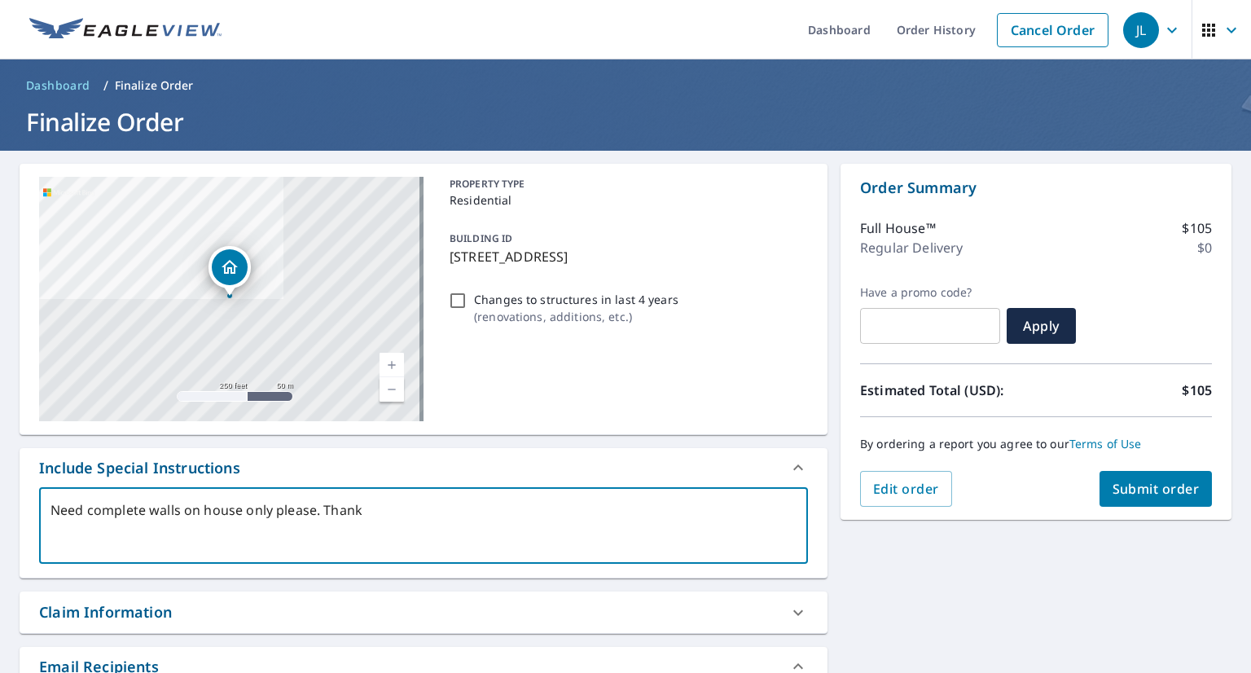
type textarea "x"
type textarea "Need complete walls on house only please. Thank y"
type textarea "x"
type textarea "Need complete walls on house only please. Thank yo"
type textarea "x"
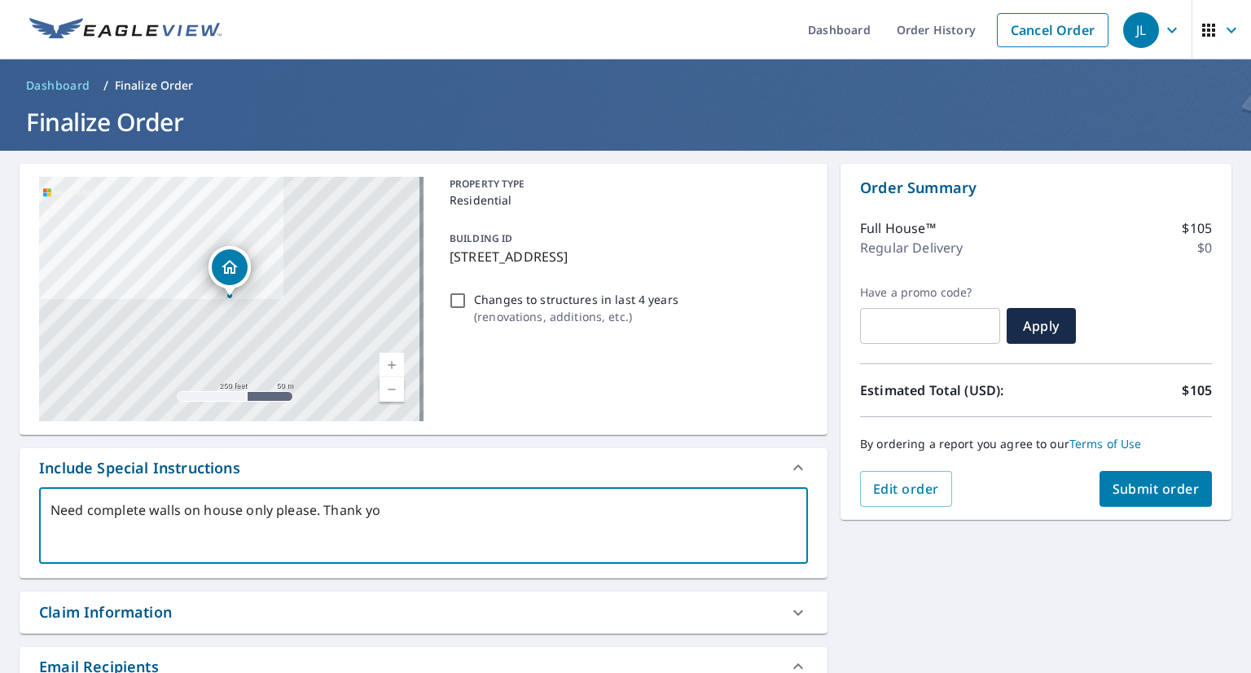
type textarea "Need complete walls on house only please. Thank you"
type textarea "x"
type textarea "Need complete walls on house only please. Thank you"
click at [1124, 488] on span "Submit order" at bounding box center [1155, 489] width 87 height 18
type textarea "x"
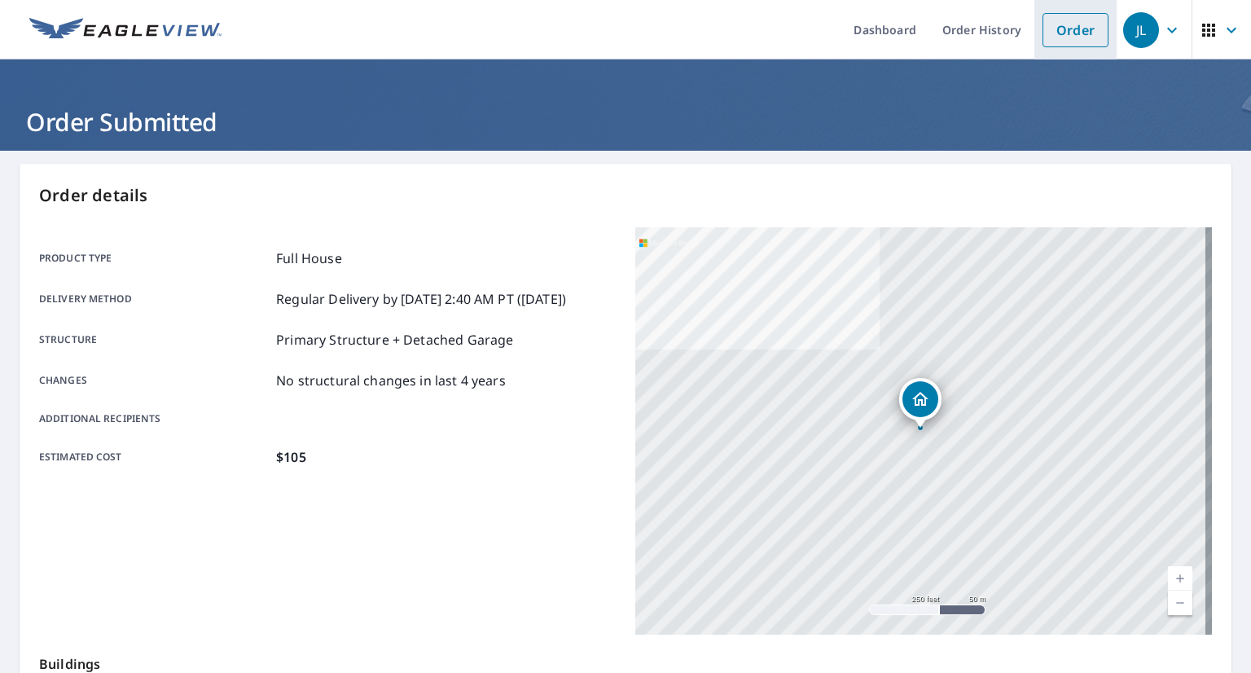
click at [1063, 37] on link "Order" at bounding box center [1075, 30] width 66 height 34
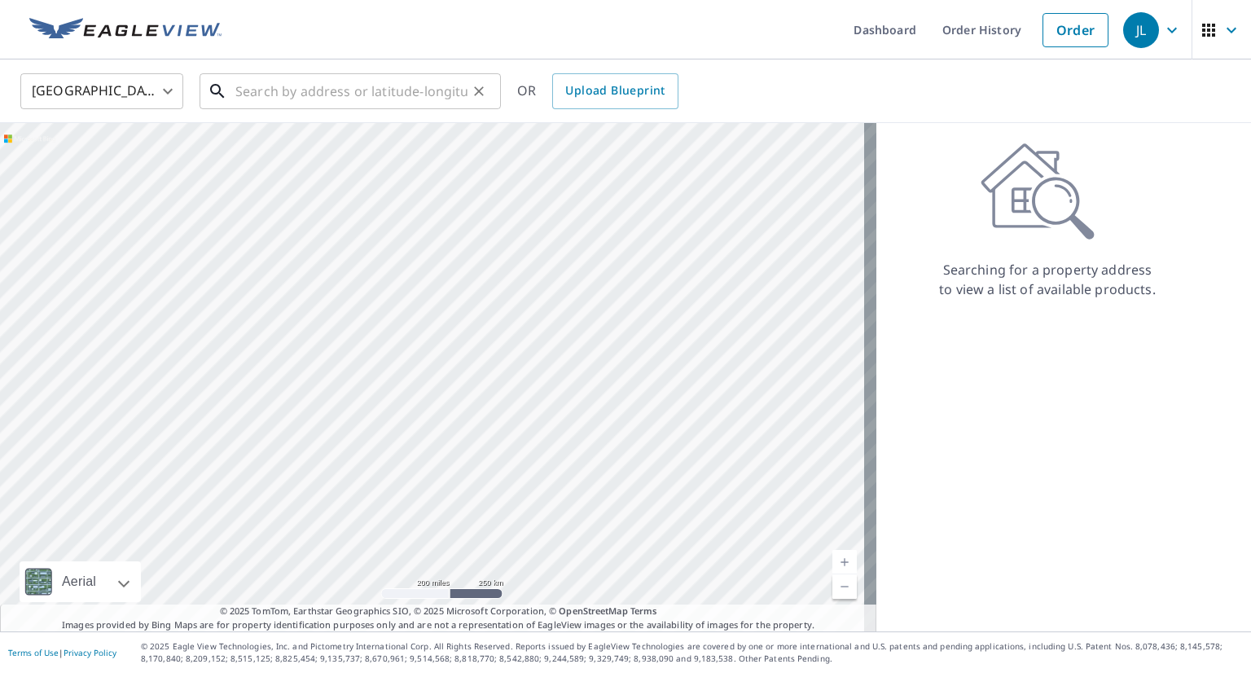
click at [436, 89] on input "text" at bounding box center [351, 91] width 232 height 46
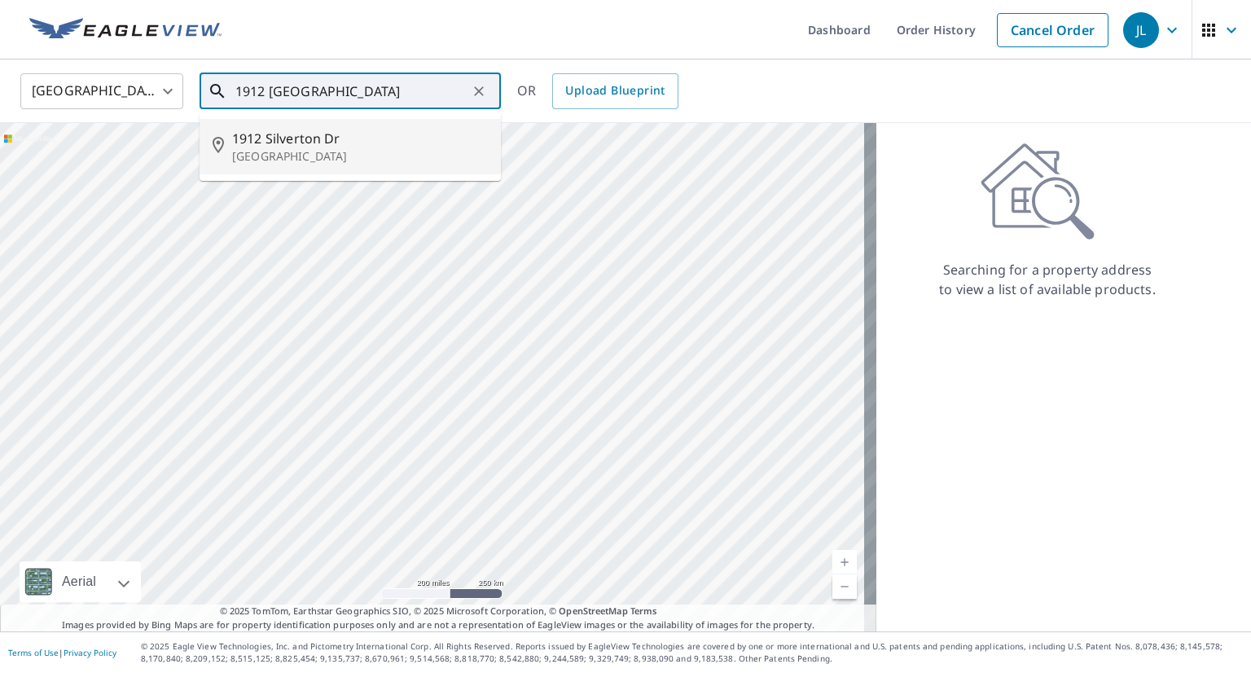
click at [365, 141] on span "1912 Silverton Dr" at bounding box center [360, 139] width 256 height 20
type input "1912 Silverton Dr Cheyenne, WY 82001"
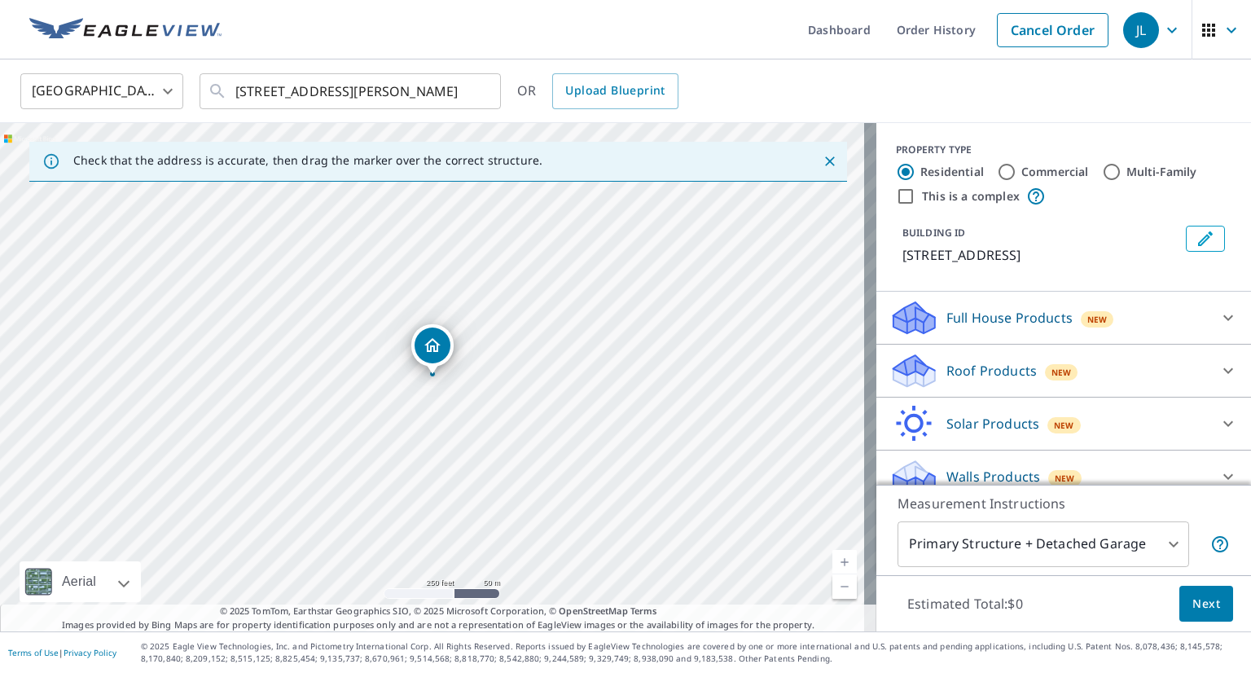
click at [984, 317] on p "Full House Products" at bounding box center [1009, 318] width 126 height 20
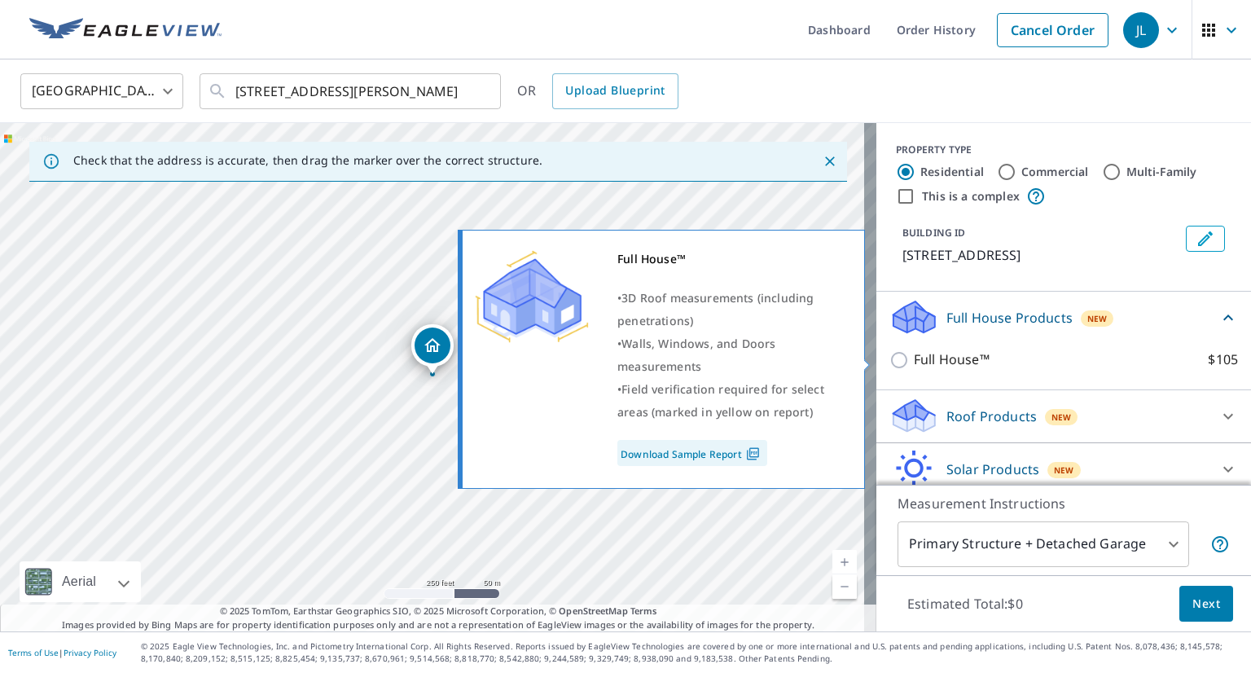
click at [890, 362] on input "Full House™ $105" at bounding box center [901, 360] width 24 height 20
checkbox input "true"
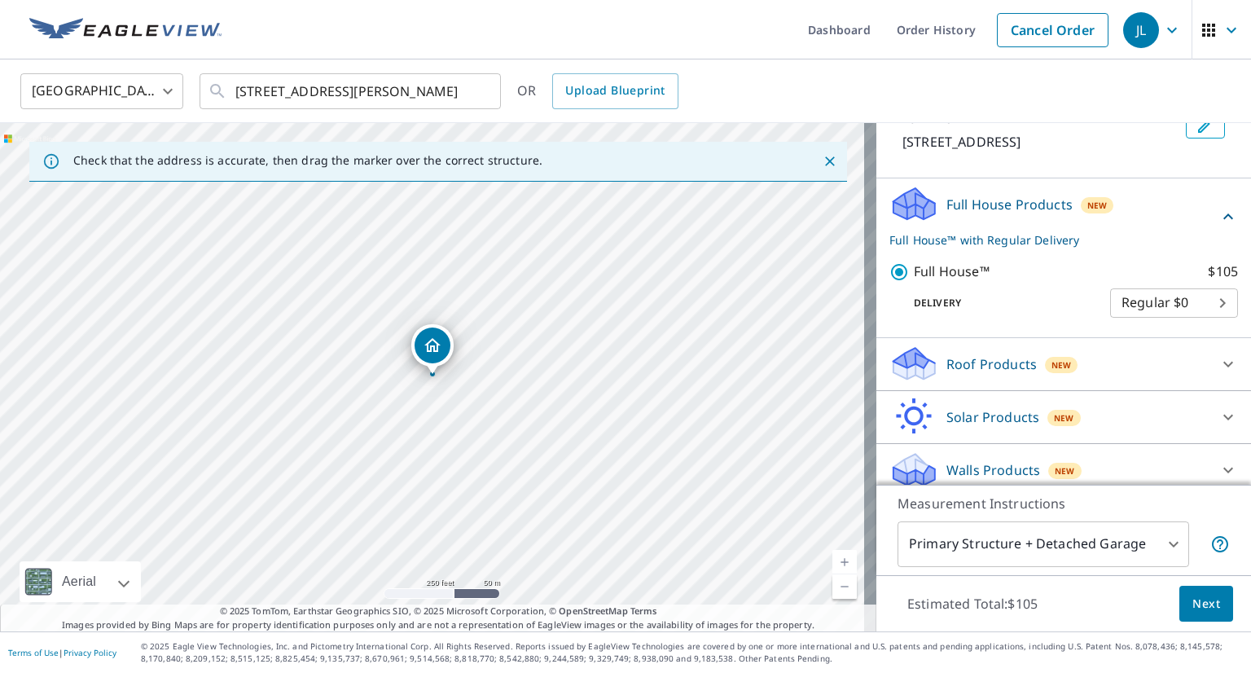
scroll to position [124, 0]
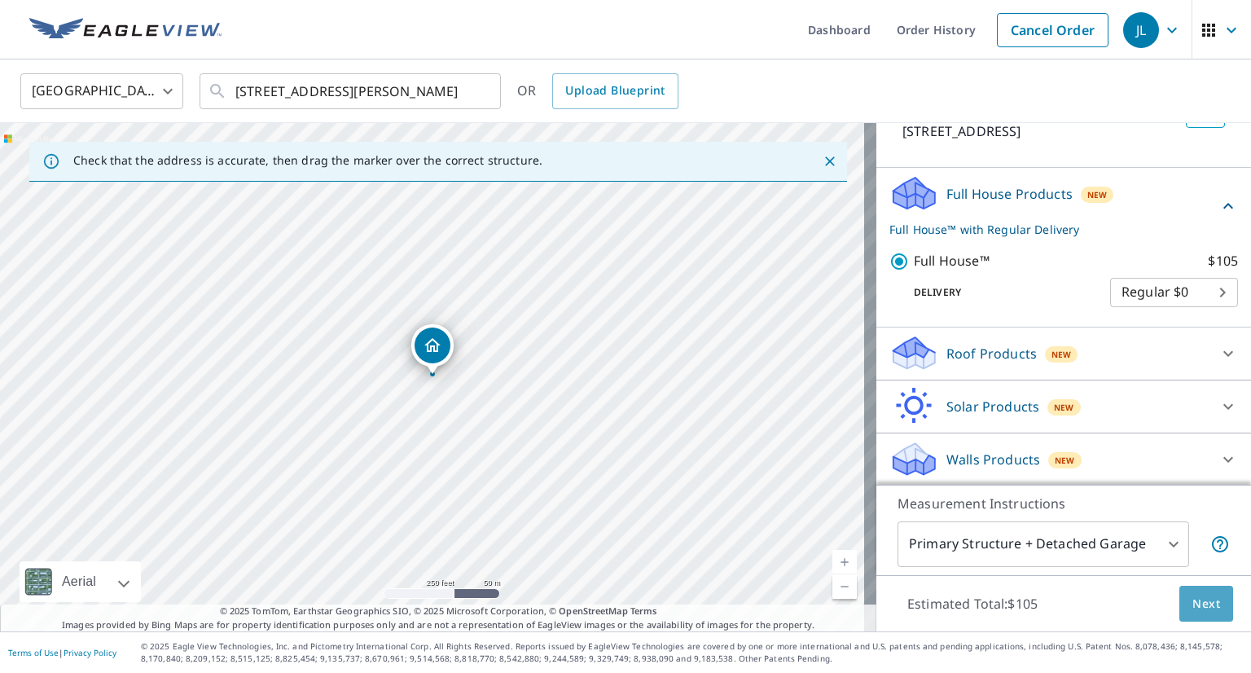
click at [1192, 603] on span "Next" at bounding box center [1206, 604] width 28 height 20
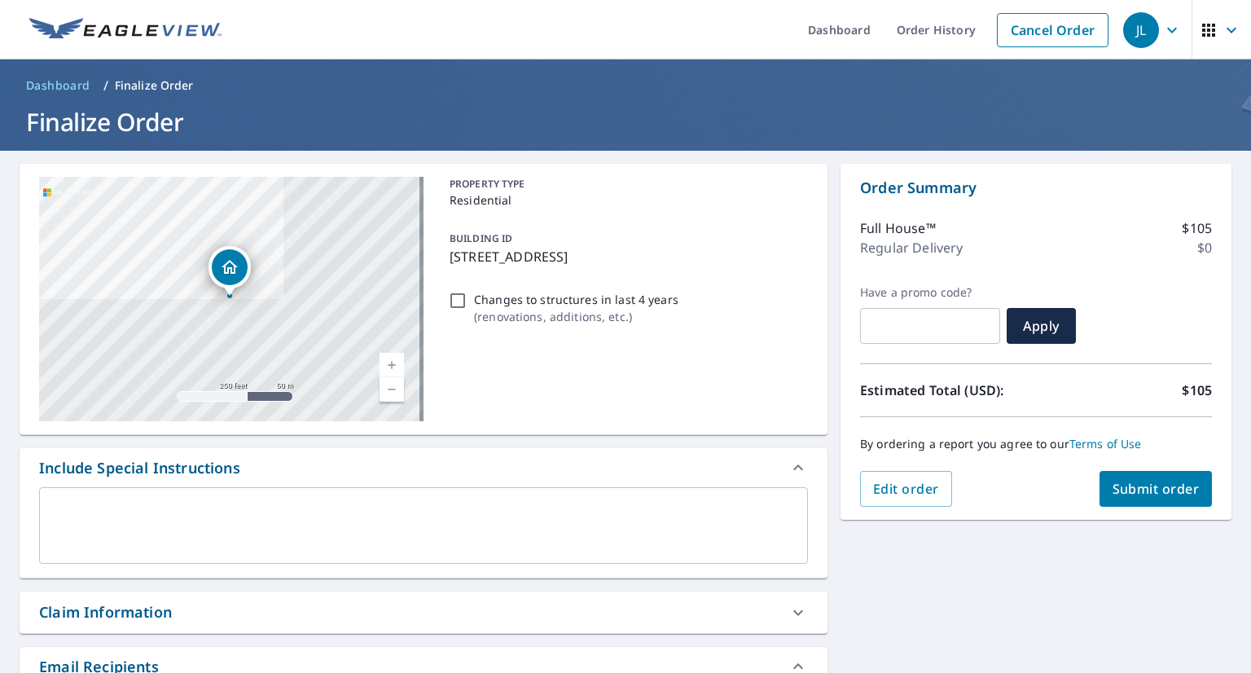
click at [381, 527] on textarea at bounding box center [423, 525] width 746 height 46
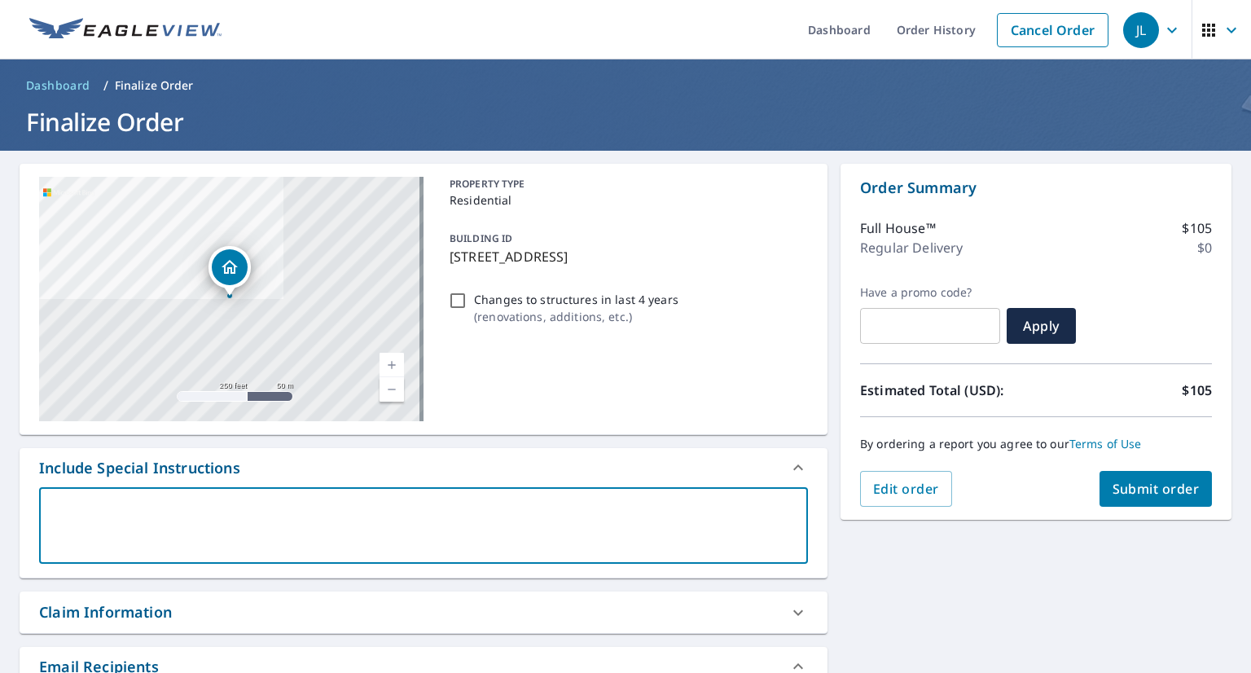
type textarea "N"
type textarea "x"
type textarea "Ne"
type textarea "x"
type textarea "Nee"
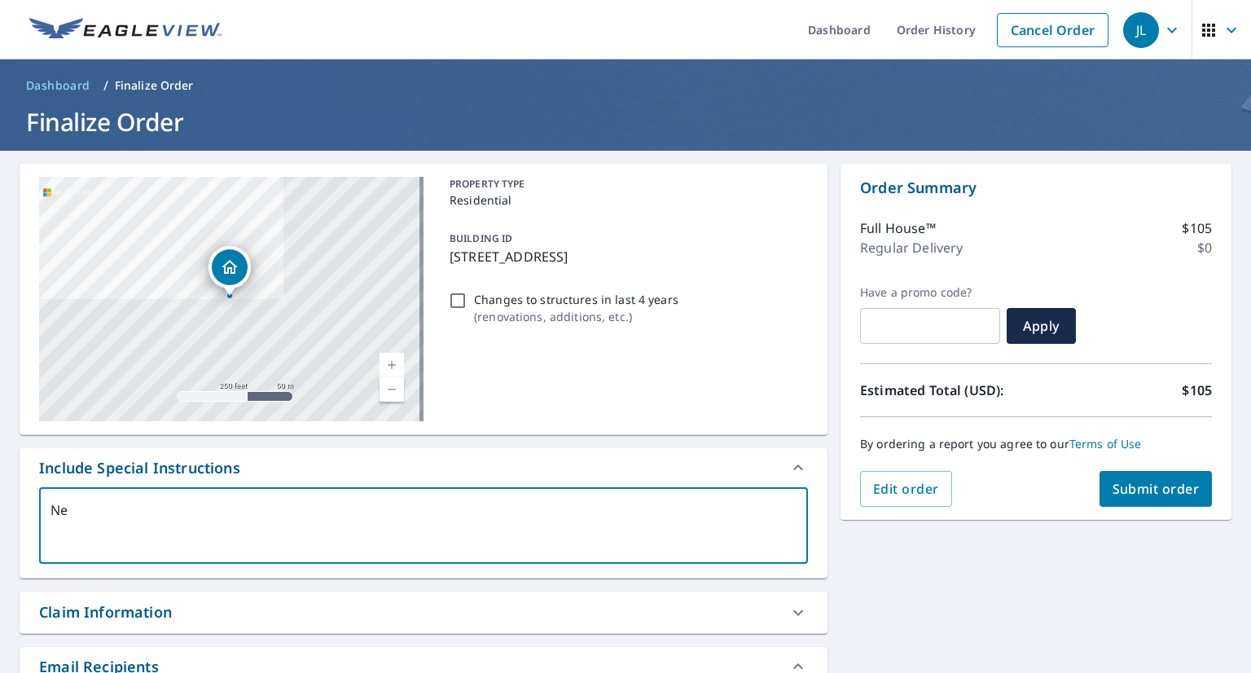
type textarea "x"
type textarea "Need"
type textarea "x"
type textarea "Need"
type textarea "x"
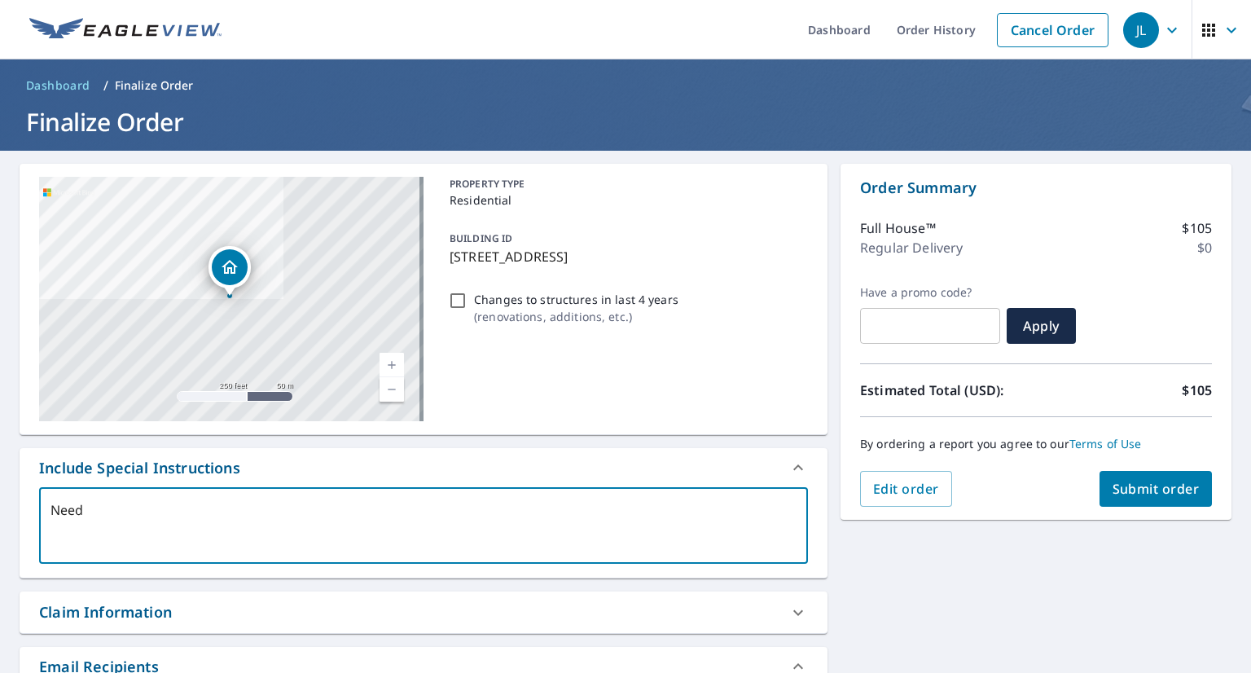
type textarea "Need w"
type textarea "x"
type textarea "Need wa"
type textarea "x"
type textarea "Need wal"
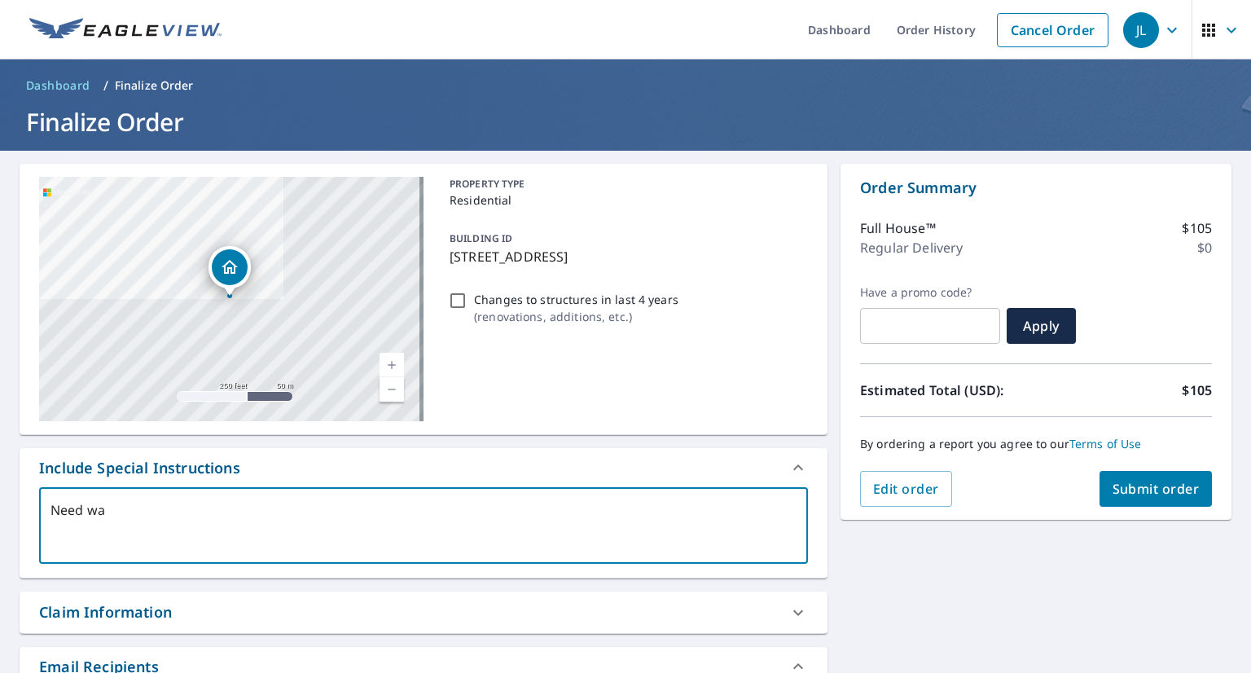
type textarea "x"
type textarea "Need wall"
type textarea "x"
type textarea "Need walls"
type textarea "x"
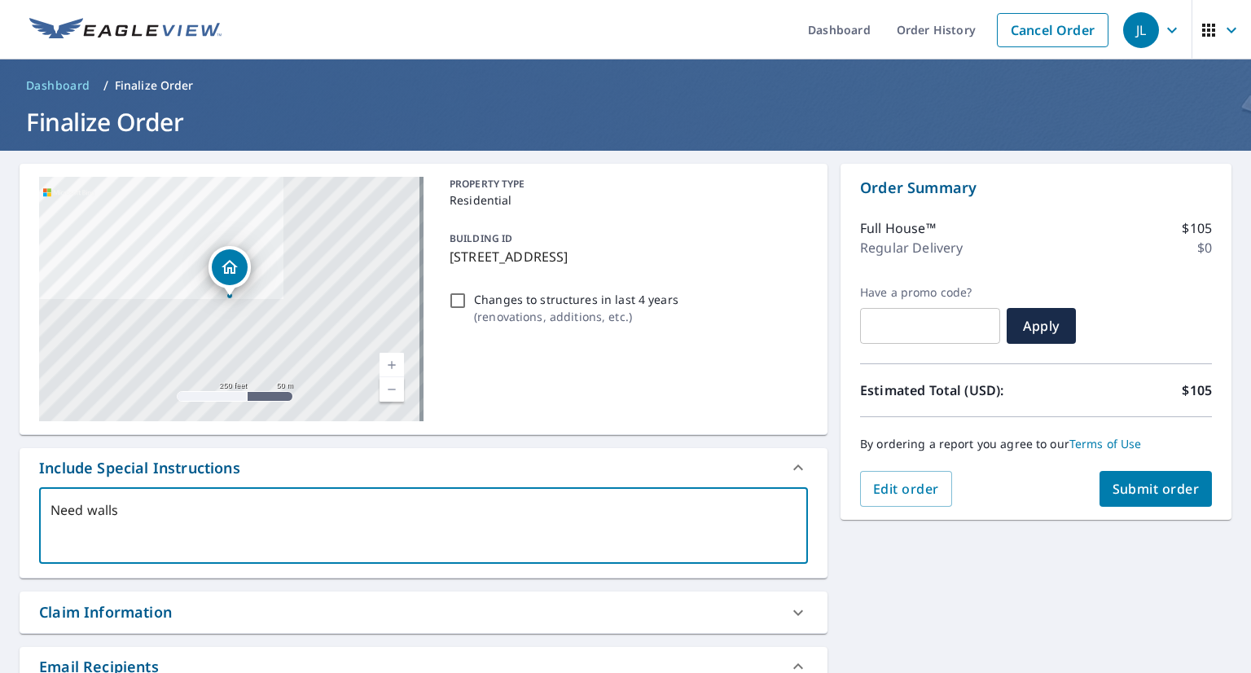
type textarea "Need walls"
type textarea "x"
type textarea "Need walls o"
type textarea "x"
type textarea "Need walls on"
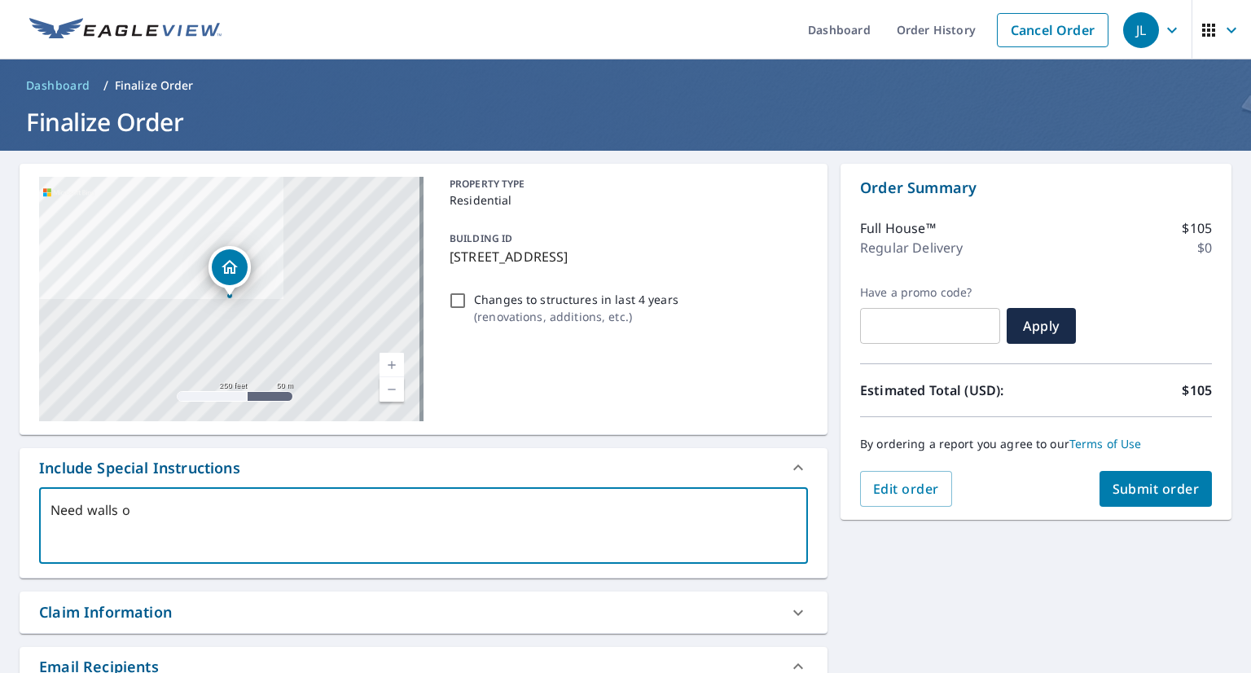
type textarea "x"
type textarea "Need walls on"
type textarea "x"
type textarea "Need walls on h"
type textarea "x"
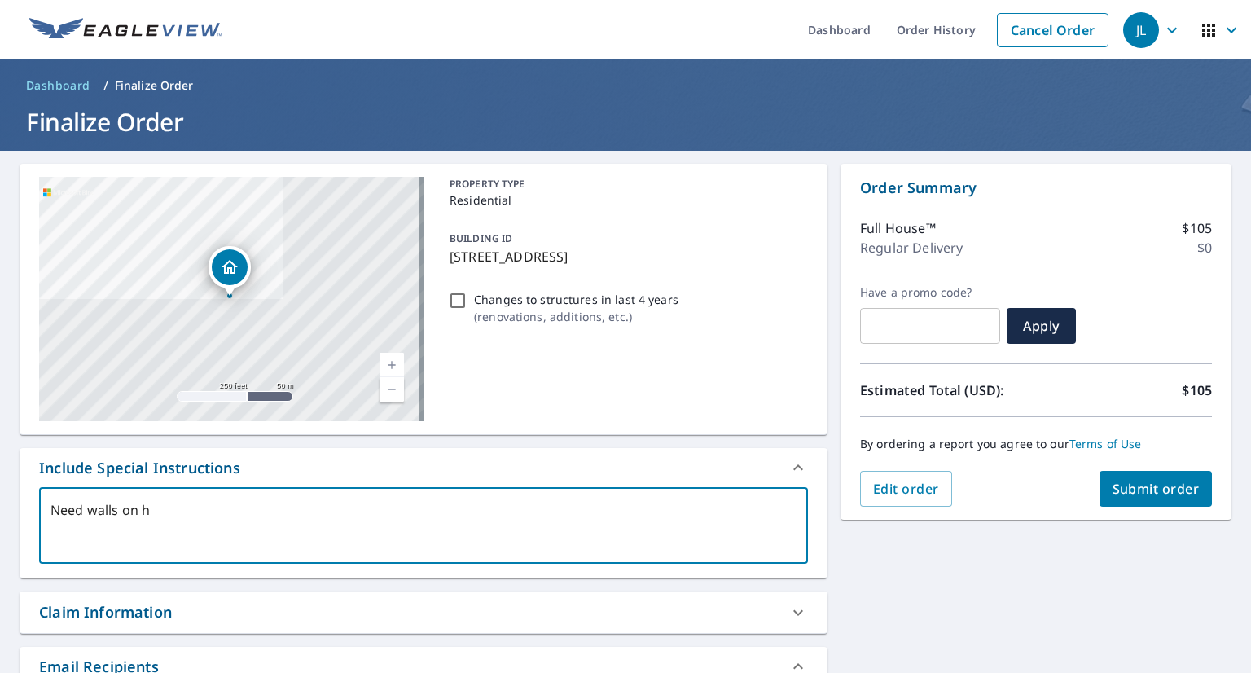
type textarea "Need walls on ho"
type textarea "x"
type textarea "Need walls on hou"
type textarea "x"
type textarea "Need walls on hous"
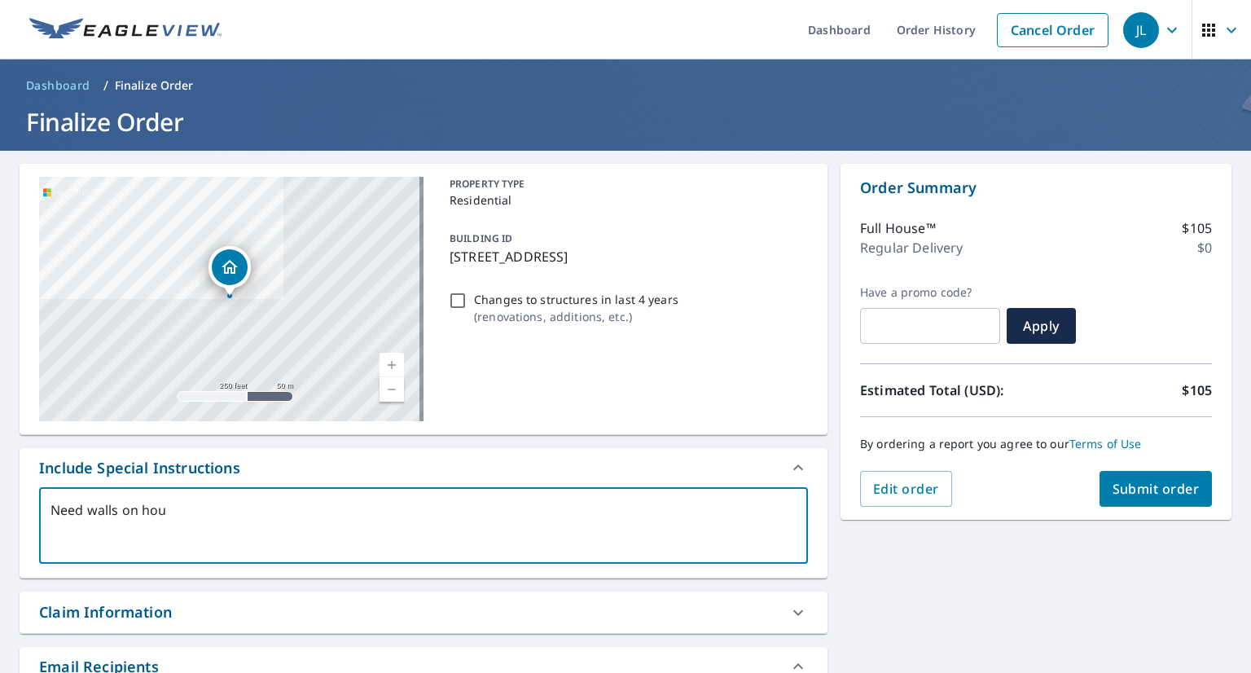
type textarea "x"
type textarea "Need walls on house"
type textarea "x"
type textarea "Need walls on house"
type textarea "x"
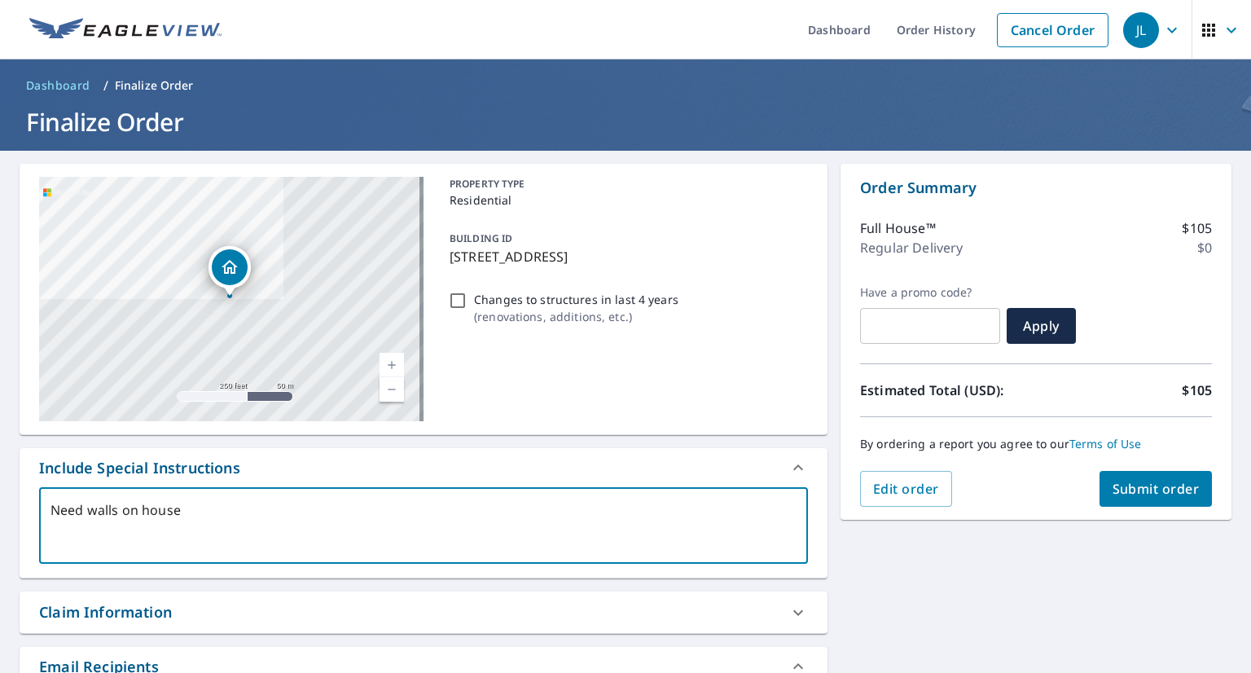
type textarea "Need walls on house o"
type textarea "x"
type textarea "Need walls on house on"
type textarea "x"
type textarea "Need walls on house onl"
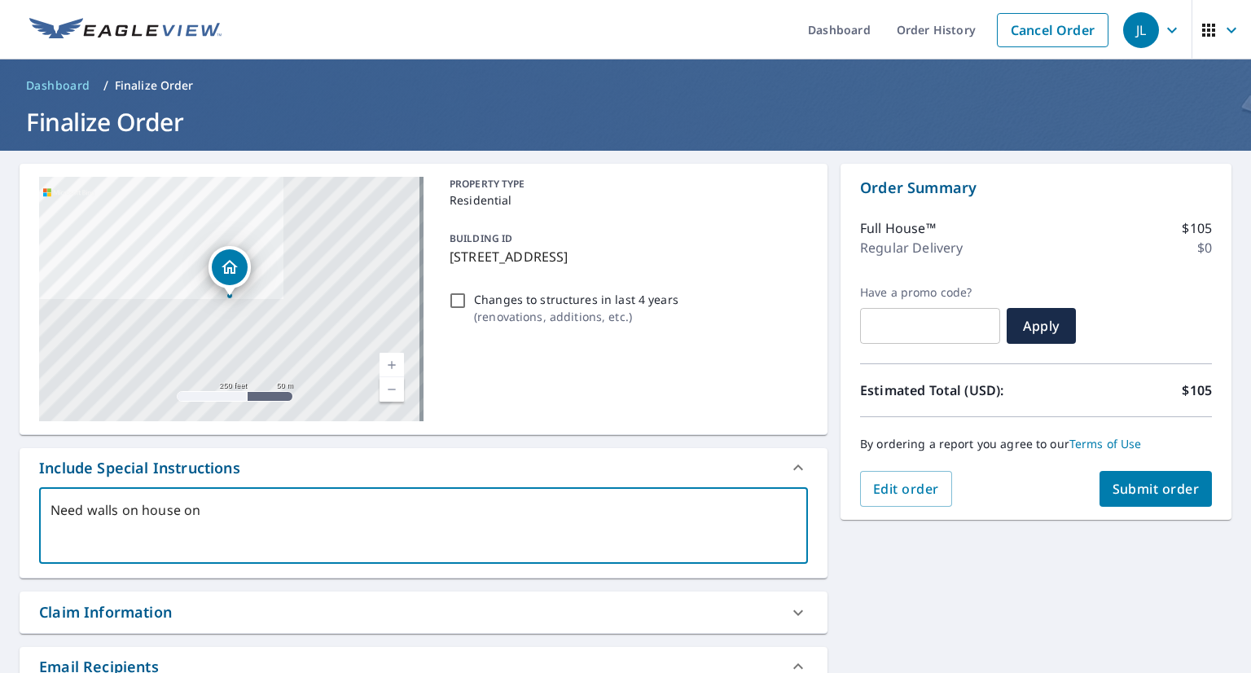
type textarea "x"
type textarea "Need walls on house only"
type textarea "x"
type textarea "Need walls on house only"
type textarea "x"
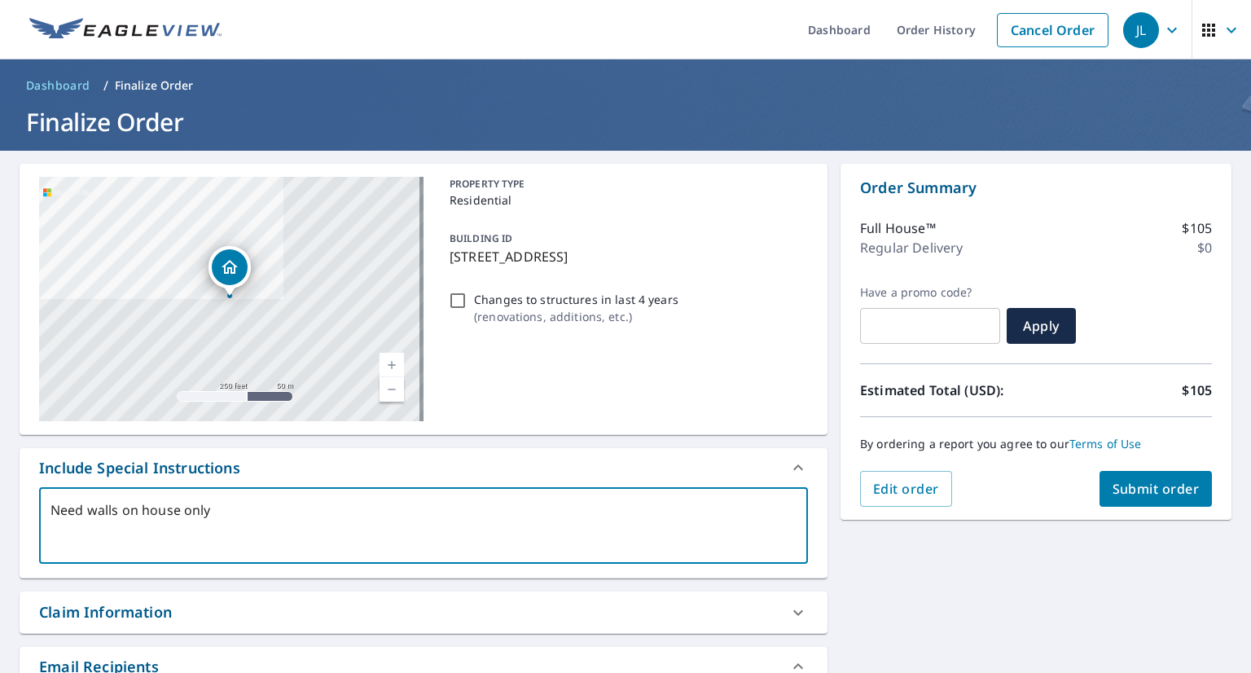
type textarea "Need walls on house only p"
type textarea "x"
type textarea "Need walls on house only pl"
type textarea "x"
type textarea "Need walls on house only ple"
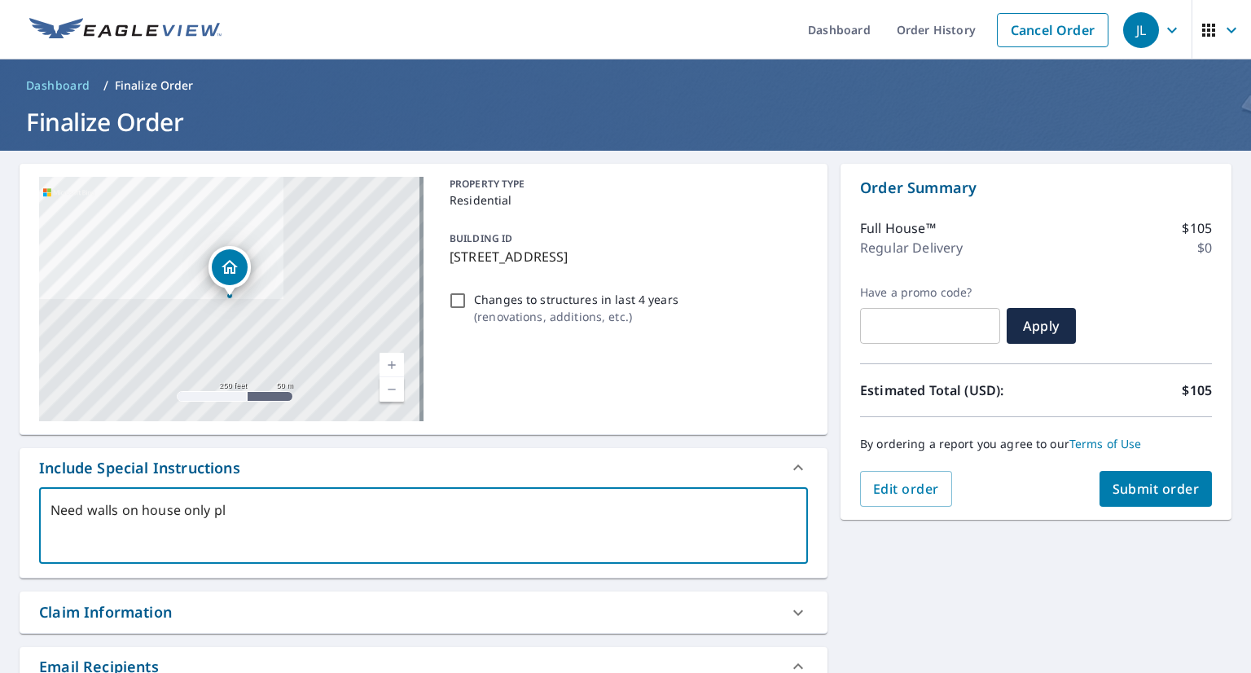
type textarea "x"
type textarea "Need walls on house only plea"
type textarea "x"
type textarea "Need walls on house only pleas"
type textarea "x"
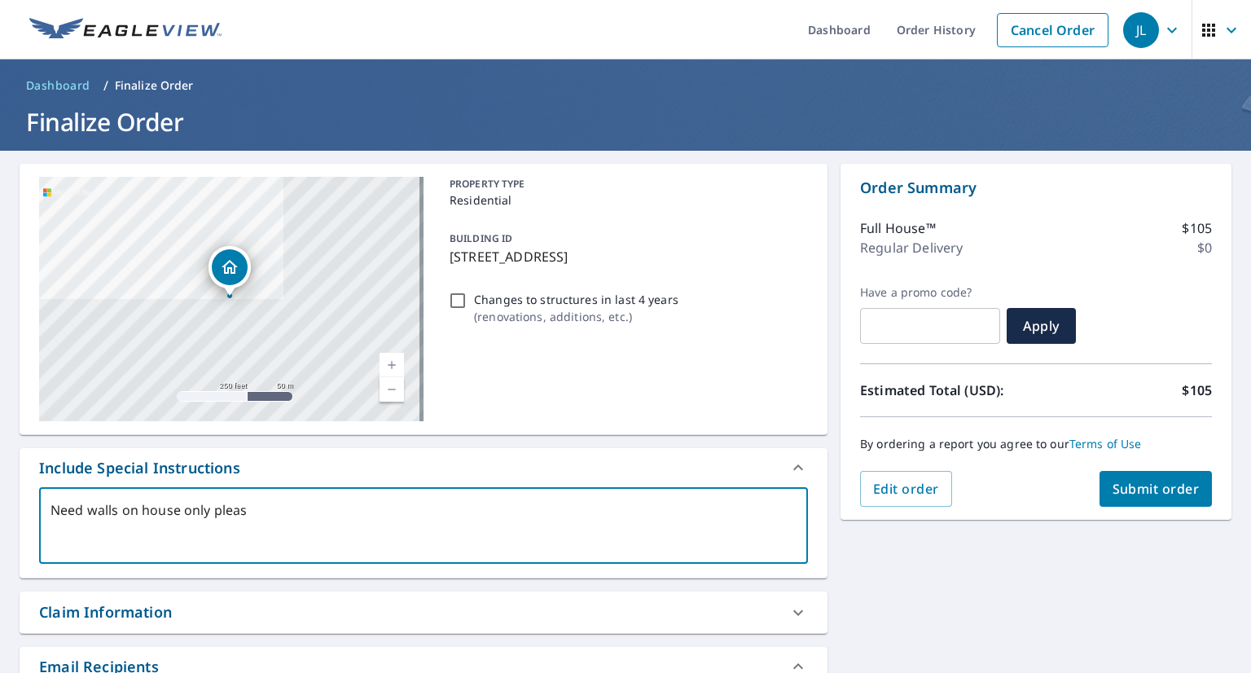
type textarea "Need walls on house only please"
type textarea "x"
type textarea "Need walls on house only please."
type textarea "x"
type textarea "Need walls on house only please."
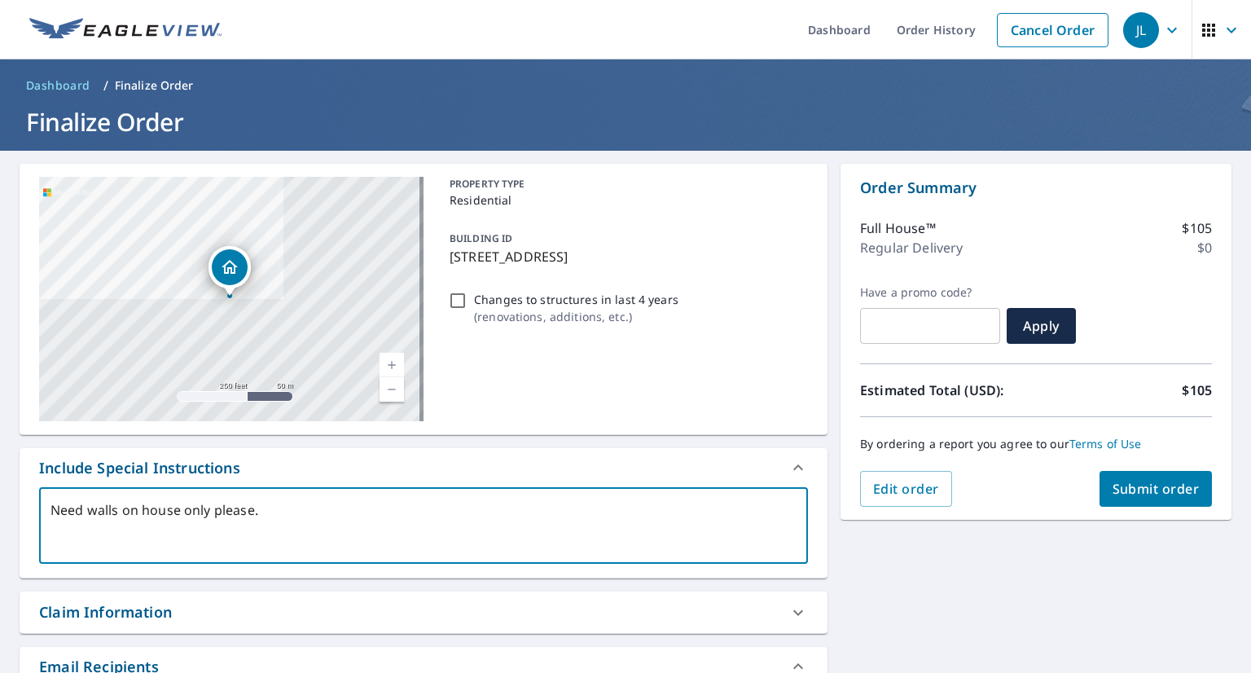
type textarea "x"
type textarea "Need walls on house only please. T"
type textarea "x"
type textarea "Need walls on house only please. Th"
type textarea "x"
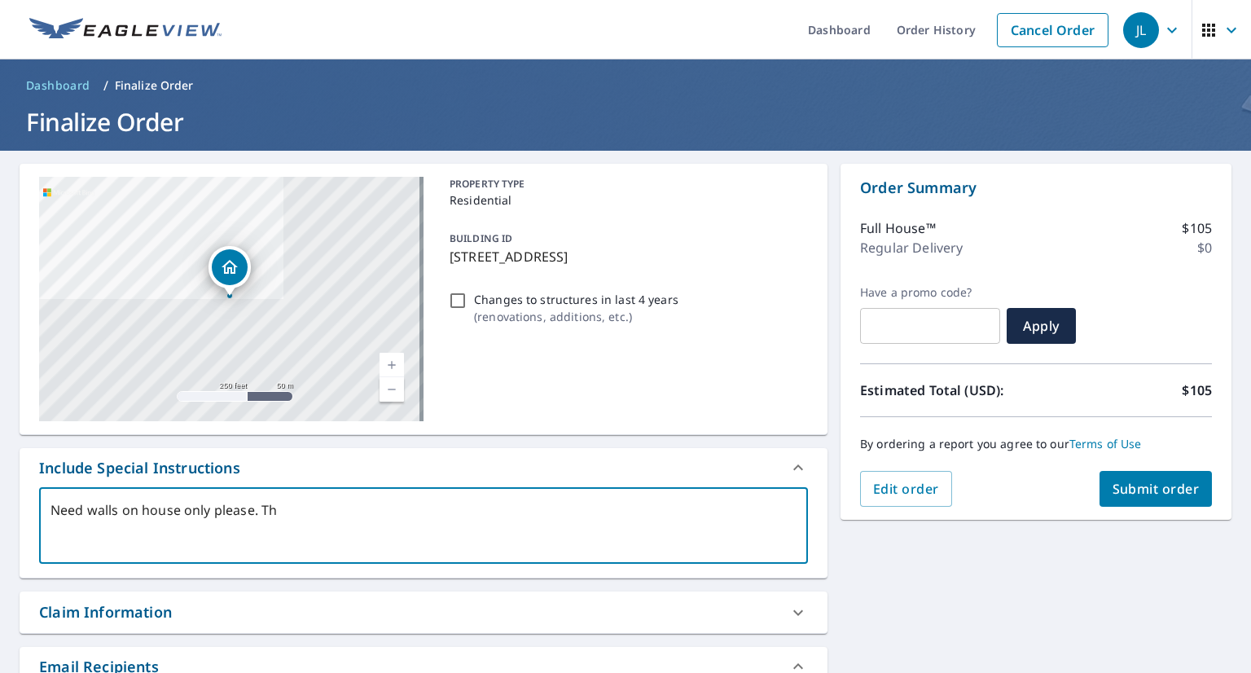
type textarea "Need walls on house only please. Tha"
type textarea "x"
click at [212, 513] on textarea "Need walls on house only please. Thank you" at bounding box center [423, 525] width 746 height 46
click at [307, 515] on textarea "Need walls on house only no out building please. Thank you" at bounding box center [423, 525] width 746 height 46
click at [1146, 481] on span "Submit order" at bounding box center [1155, 489] width 87 height 18
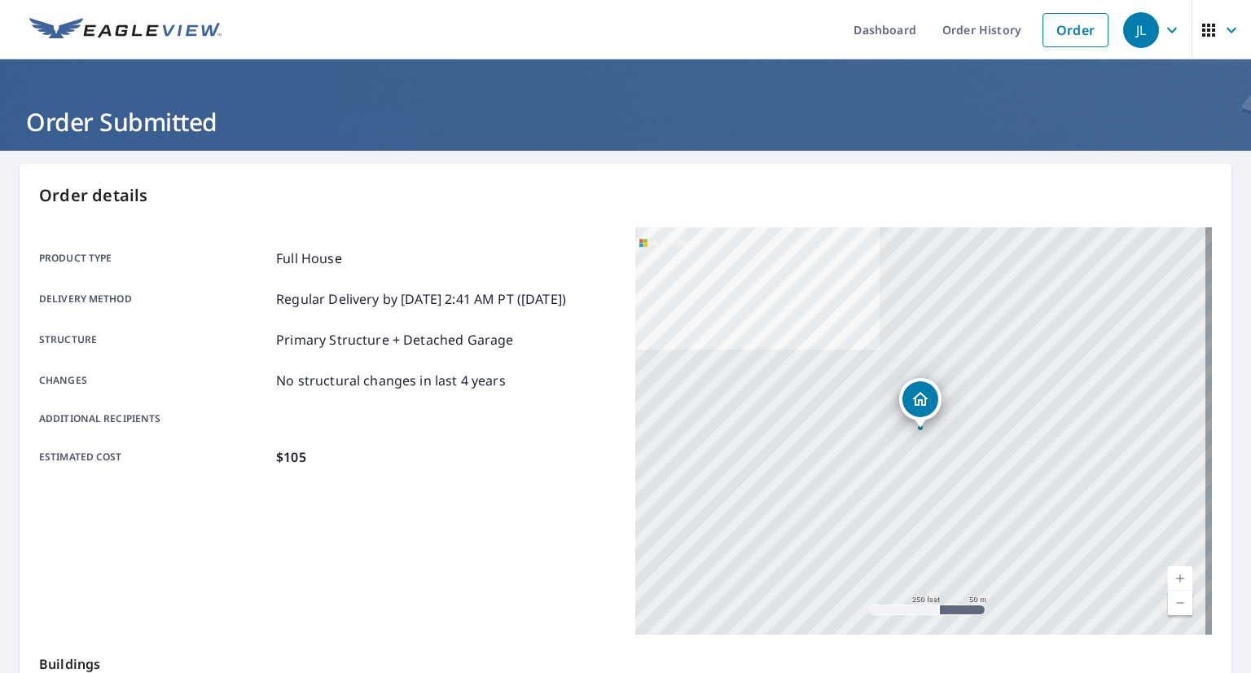
drag, startPoint x: 1146, startPoint y: 481, endPoint x: 671, endPoint y: 44, distance: 645.4
click at [671, 44] on ul "Dashboard Order History Order" at bounding box center [673, 29] width 885 height 59
